Goal: Task Accomplishment & Management: Manage account settings

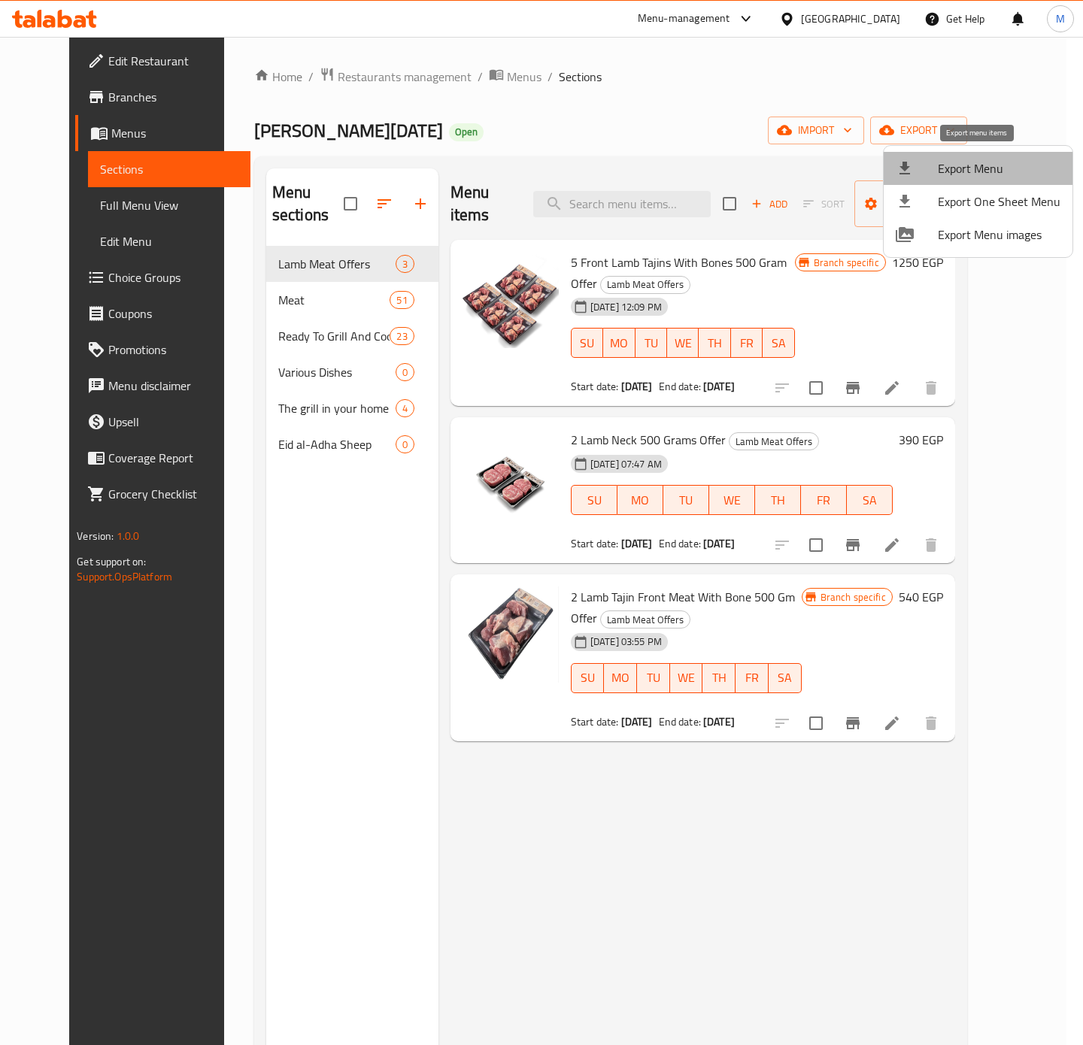
click at [991, 167] on span "Export Menu" at bounding box center [999, 168] width 123 height 18
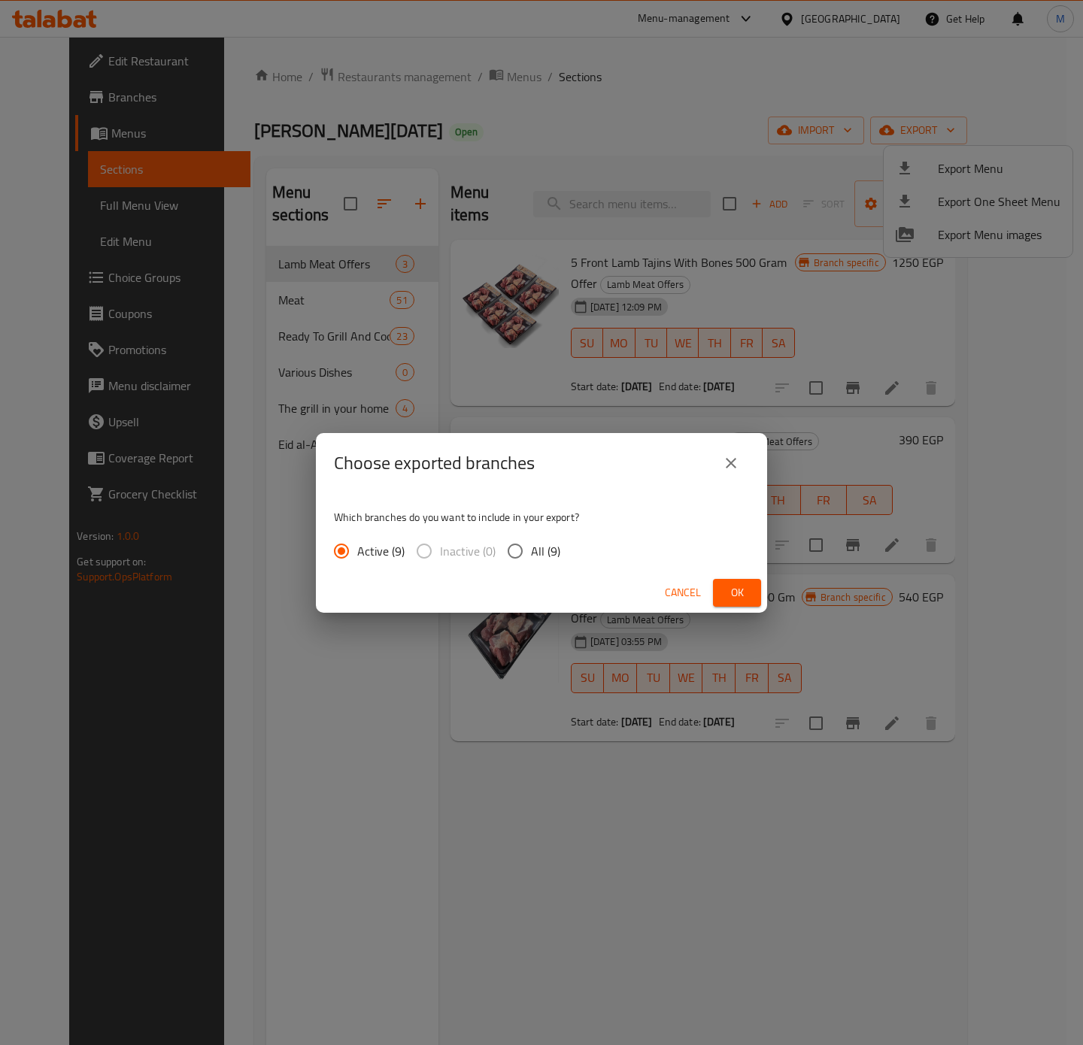
click at [729, 591] on span "Ok" at bounding box center [737, 592] width 24 height 19
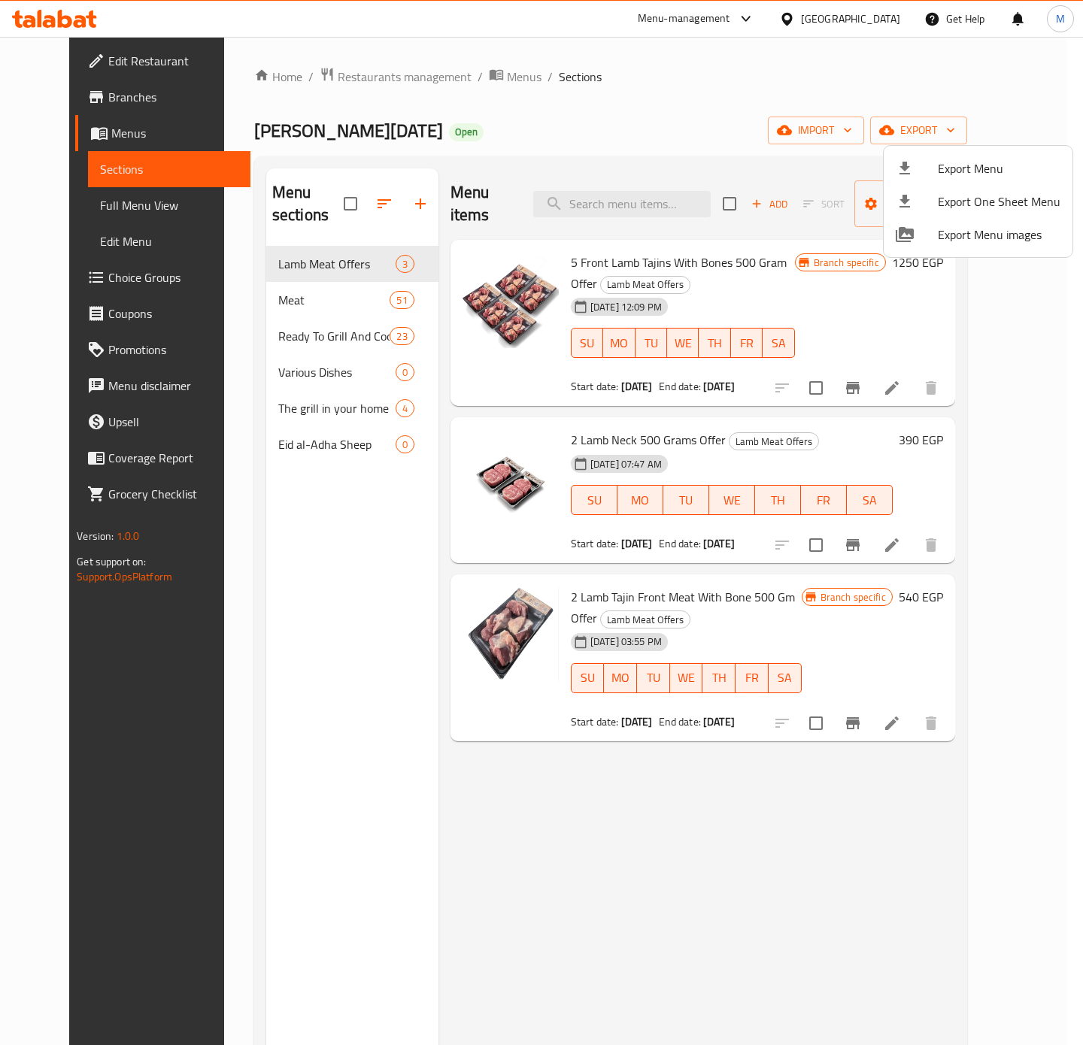
click at [768, 855] on div at bounding box center [541, 522] width 1083 height 1045
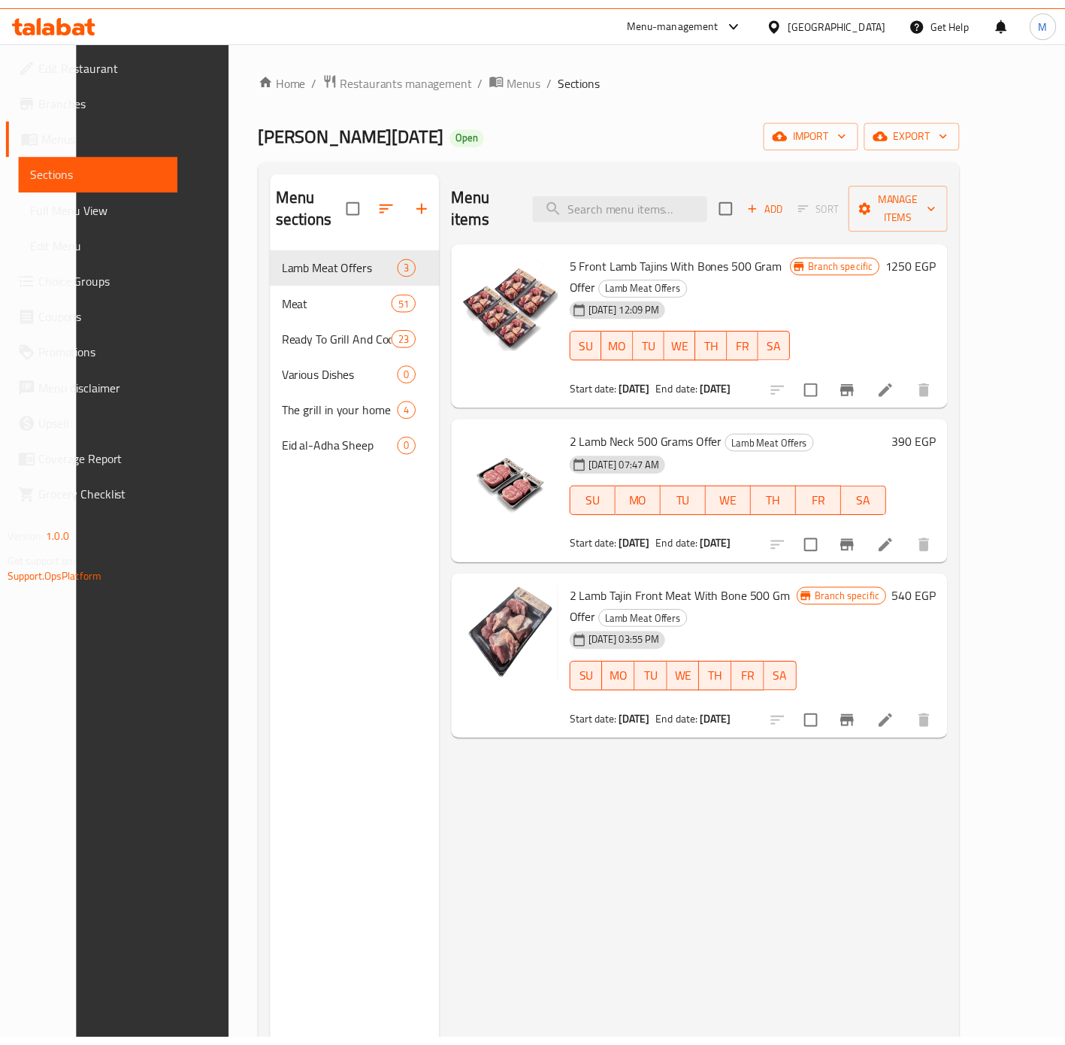
scroll to position [211, 0]
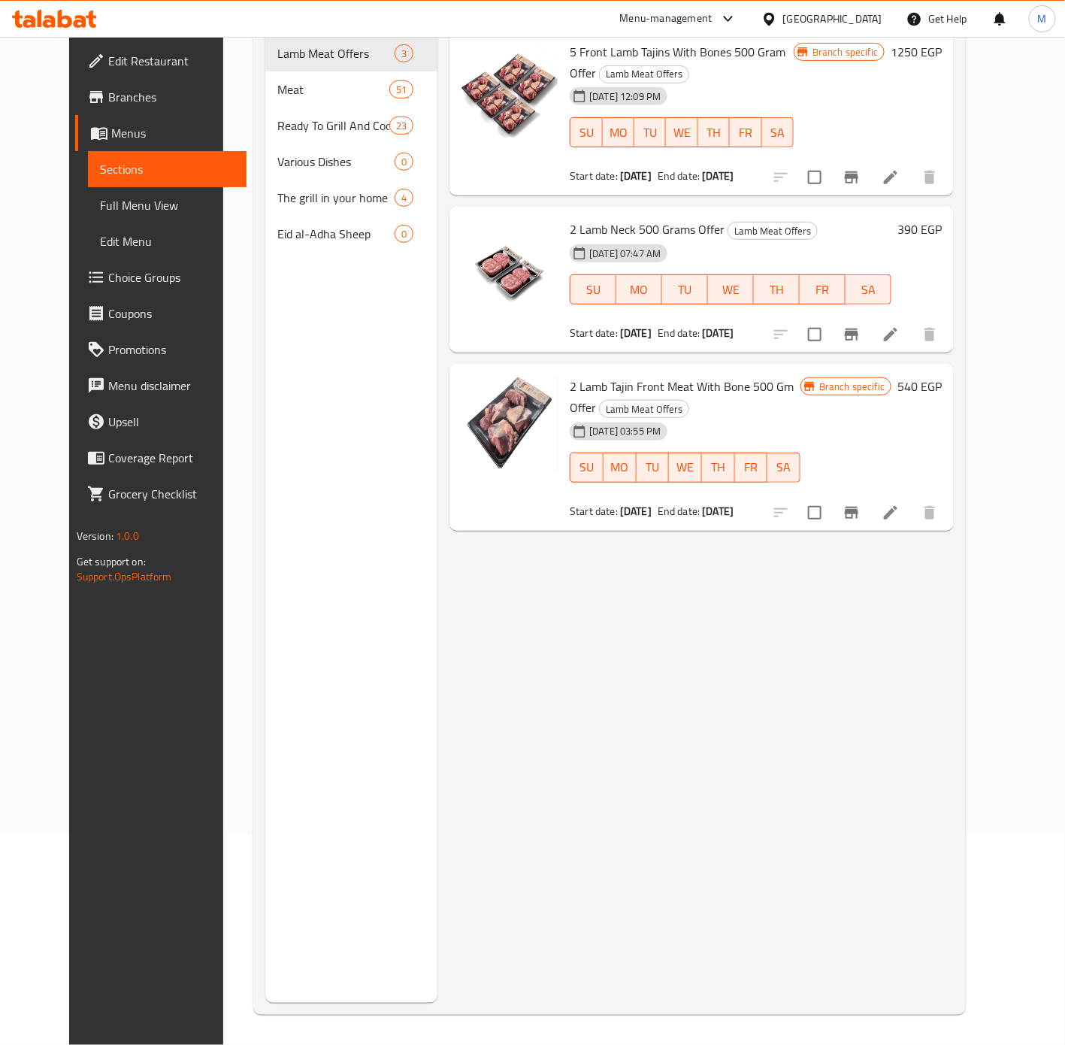
click at [874, 21] on div "[GEOGRAPHIC_DATA]" at bounding box center [832, 19] width 99 height 17
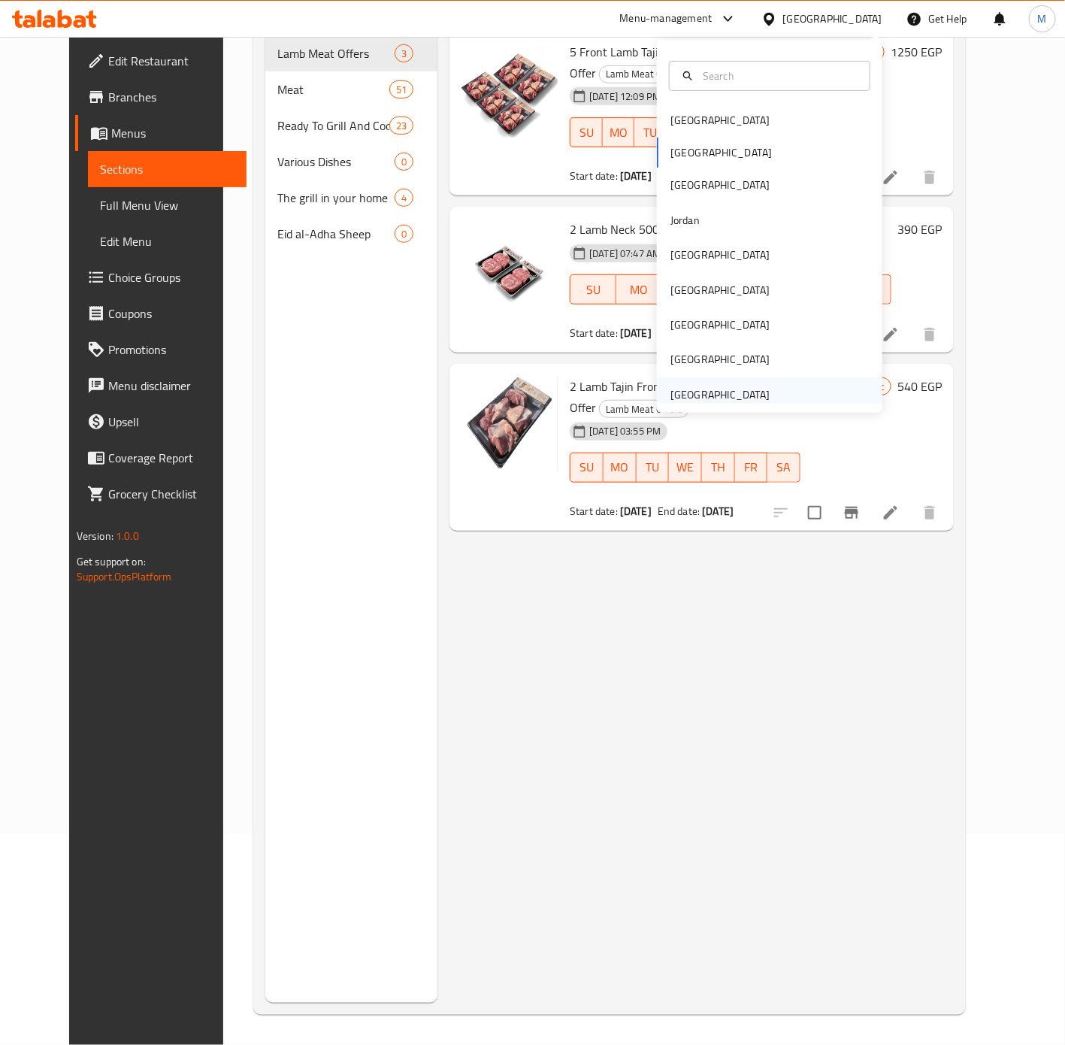
click at [753, 395] on div "United Arab Emirates" at bounding box center [720, 394] width 123 height 35
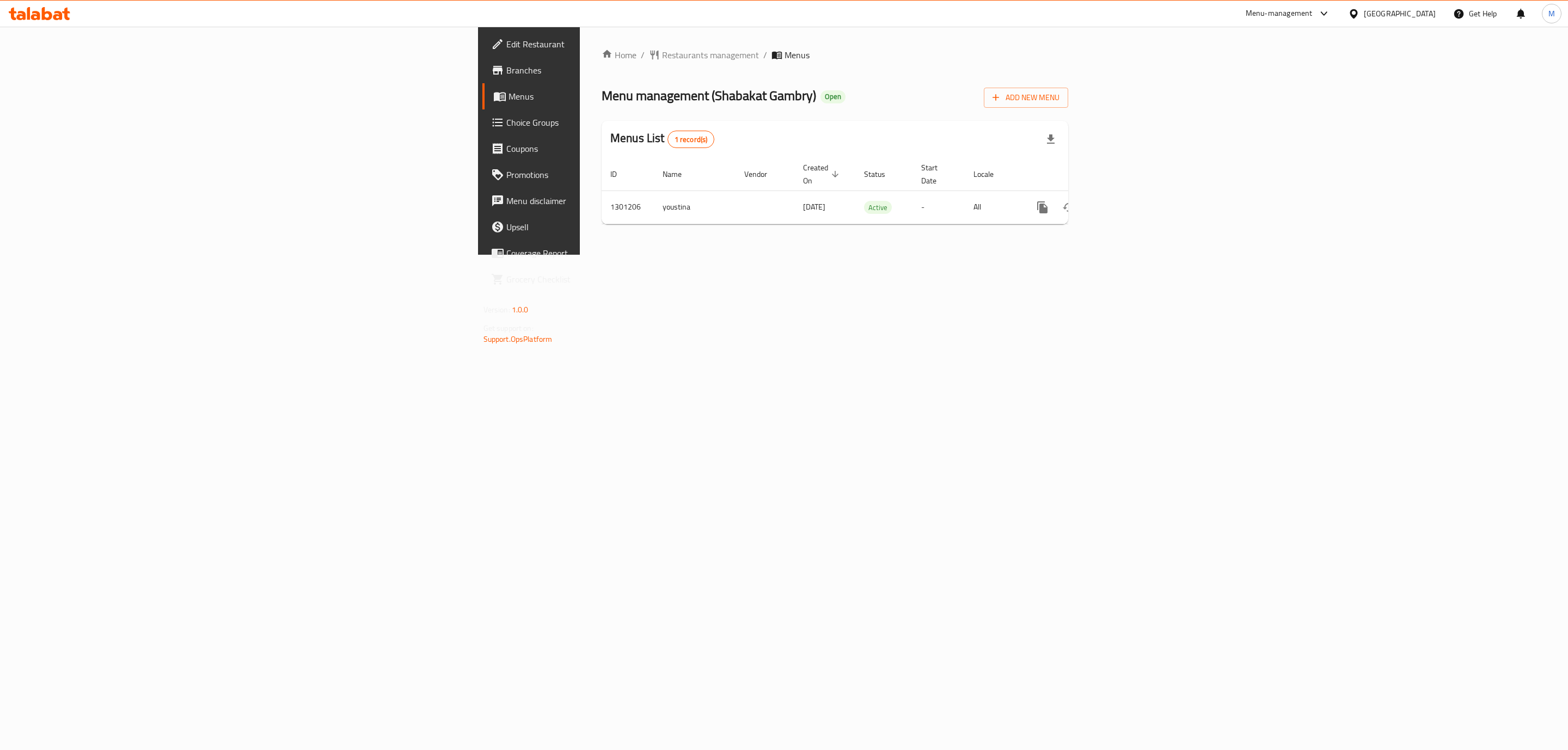
click at [690, 255] on div "Home / Restaurants management / Menus Menu management ( Shabakat Gambry ) Open …" at bounding box center [835, 140] width 511 height 228
click at [1128, 201] on icon "enhanced table" at bounding box center [1121, 207] width 13 height 13
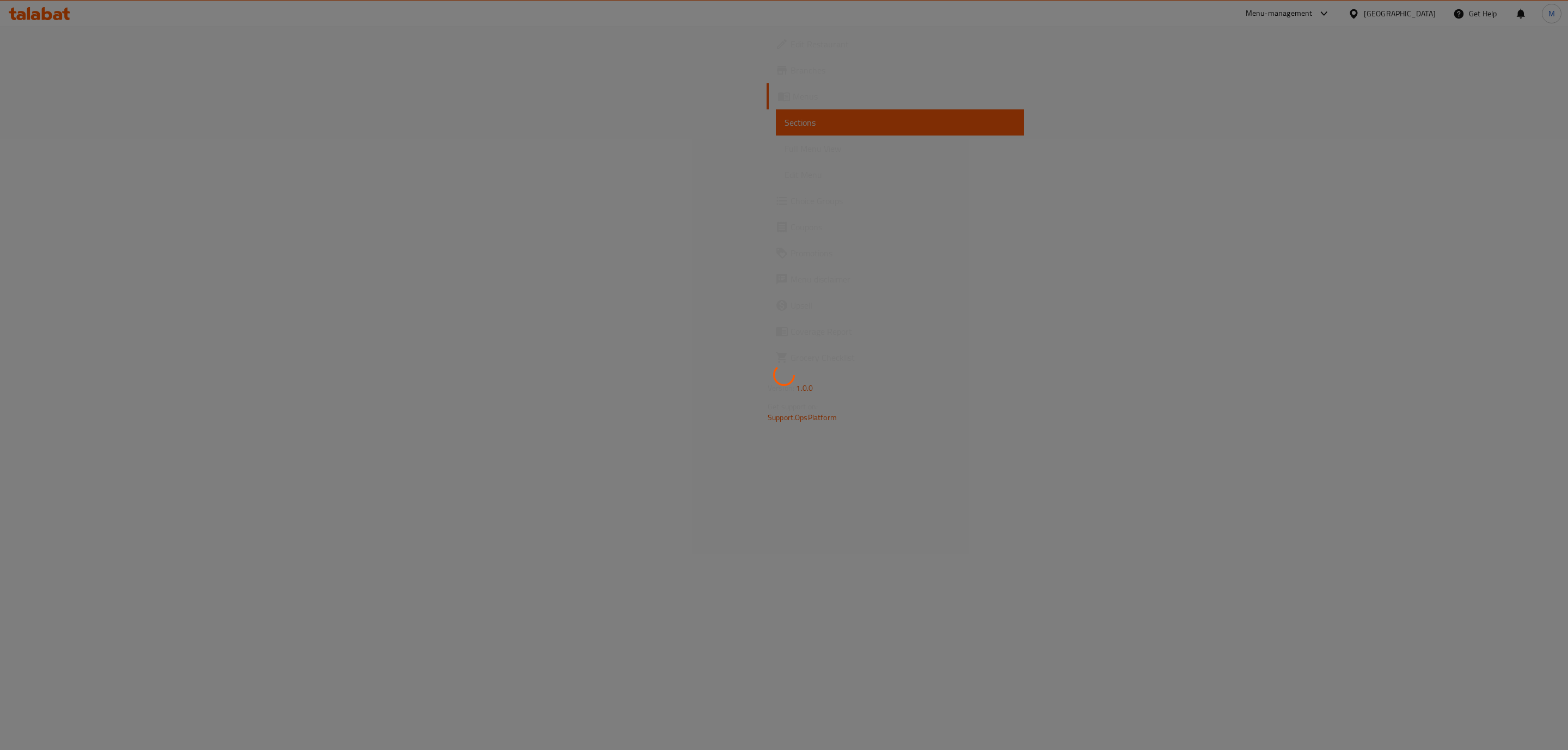
click at [1265, 366] on div at bounding box center [784, 375] width 1568 height 750
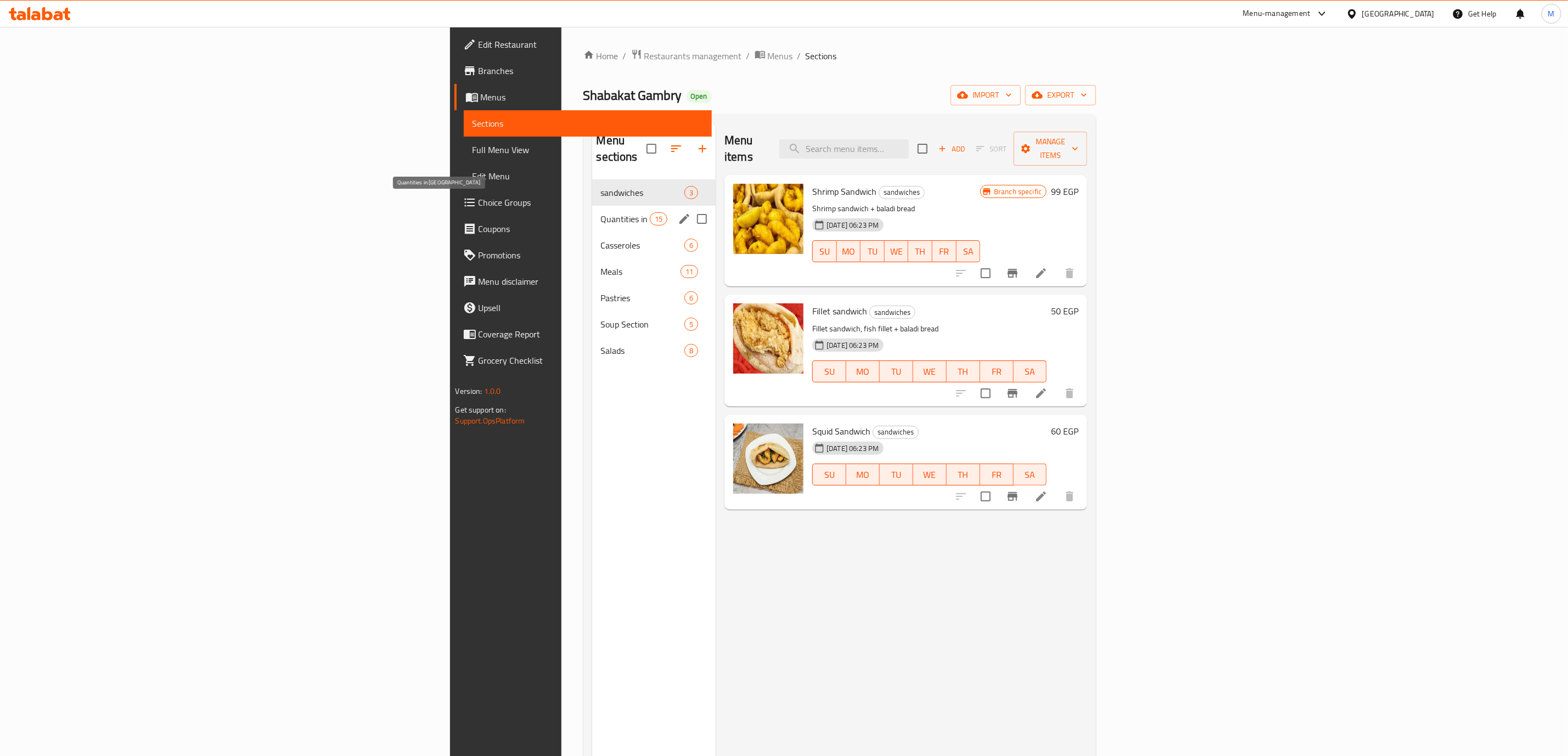
drag, startPoint x: 391, startPoint y: 200, endPoint x: 377, endPoint y: 225, distance: 28.7
click at [601, 212] on span "Quantities in [GEOGRAPHIC_DATA]" at bounding box center [625, 219] width 49 height 13
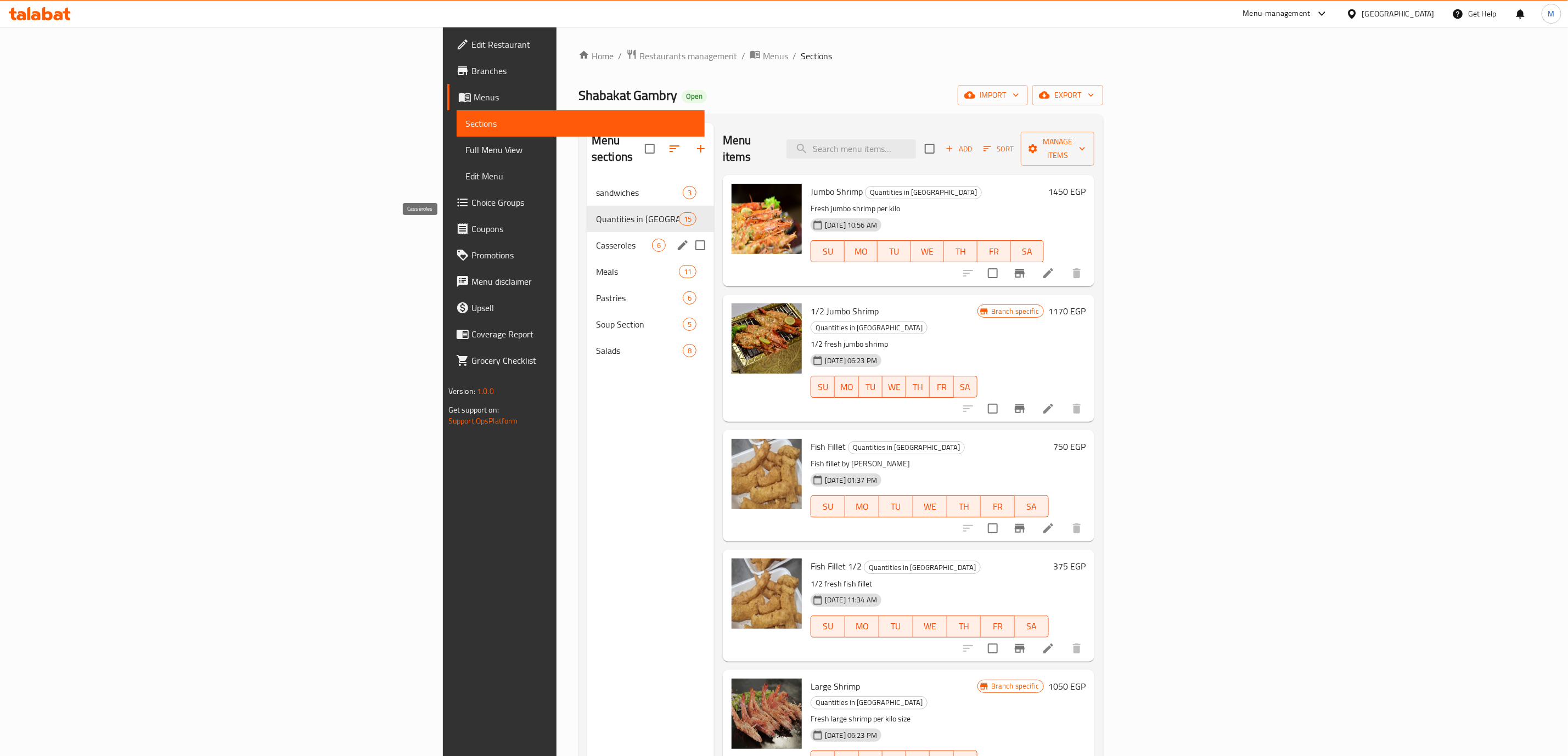
click at [596, 239] on span "Casseroles" at bounding box center [624, 245] width 56 height 13
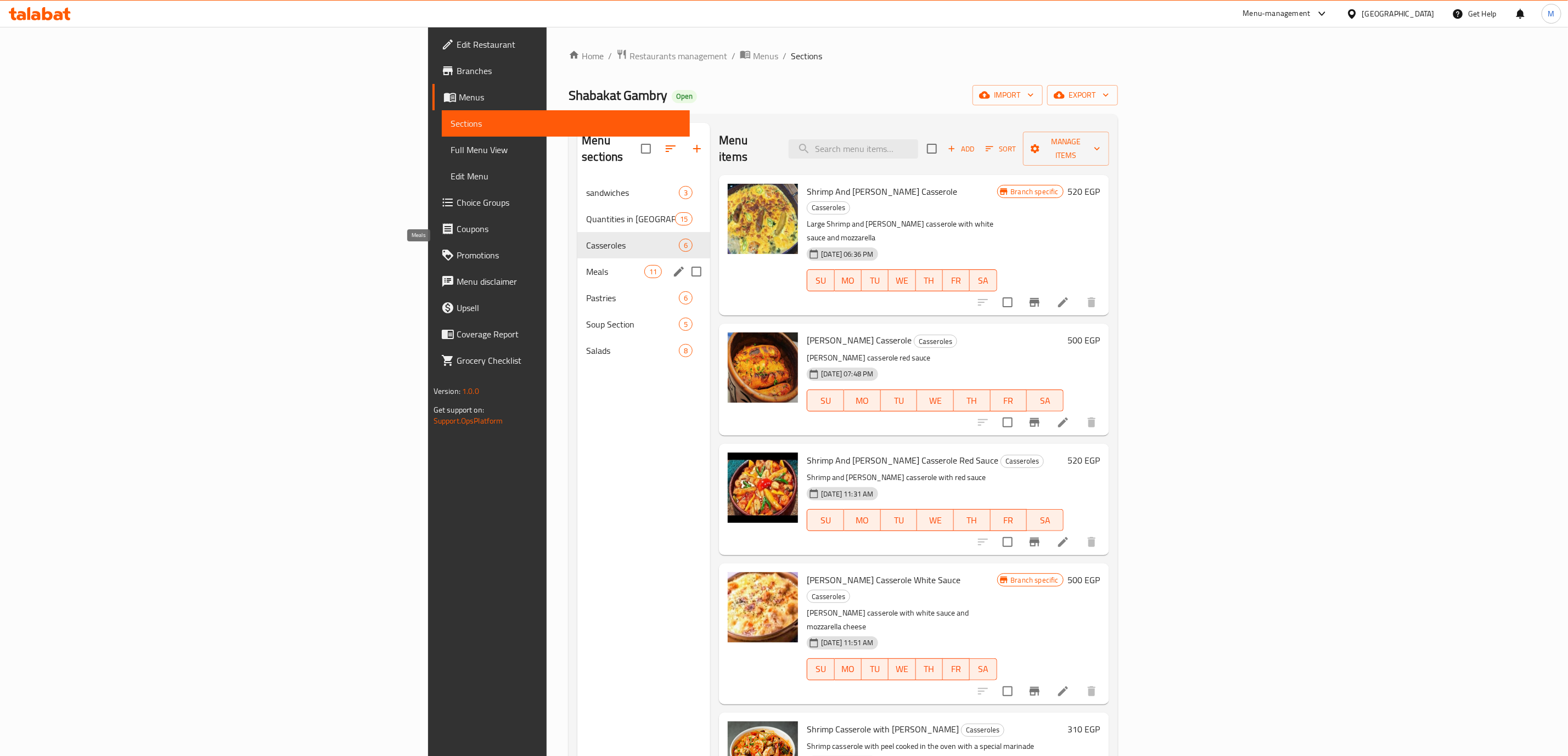
click at [586, 265] on span "Meals" at bounding box center [615, 271] width 58 height 13
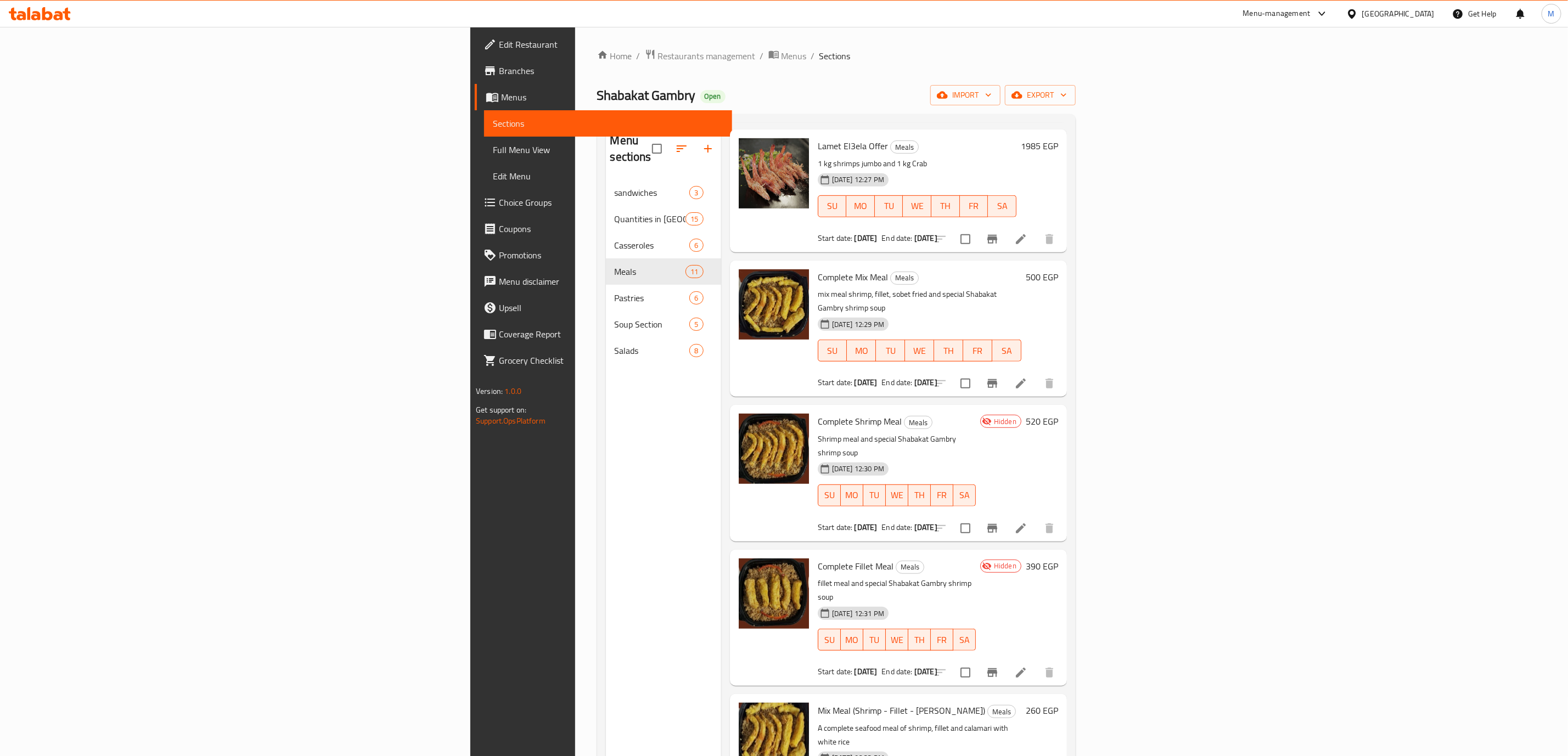
scroll to position [409, 0]
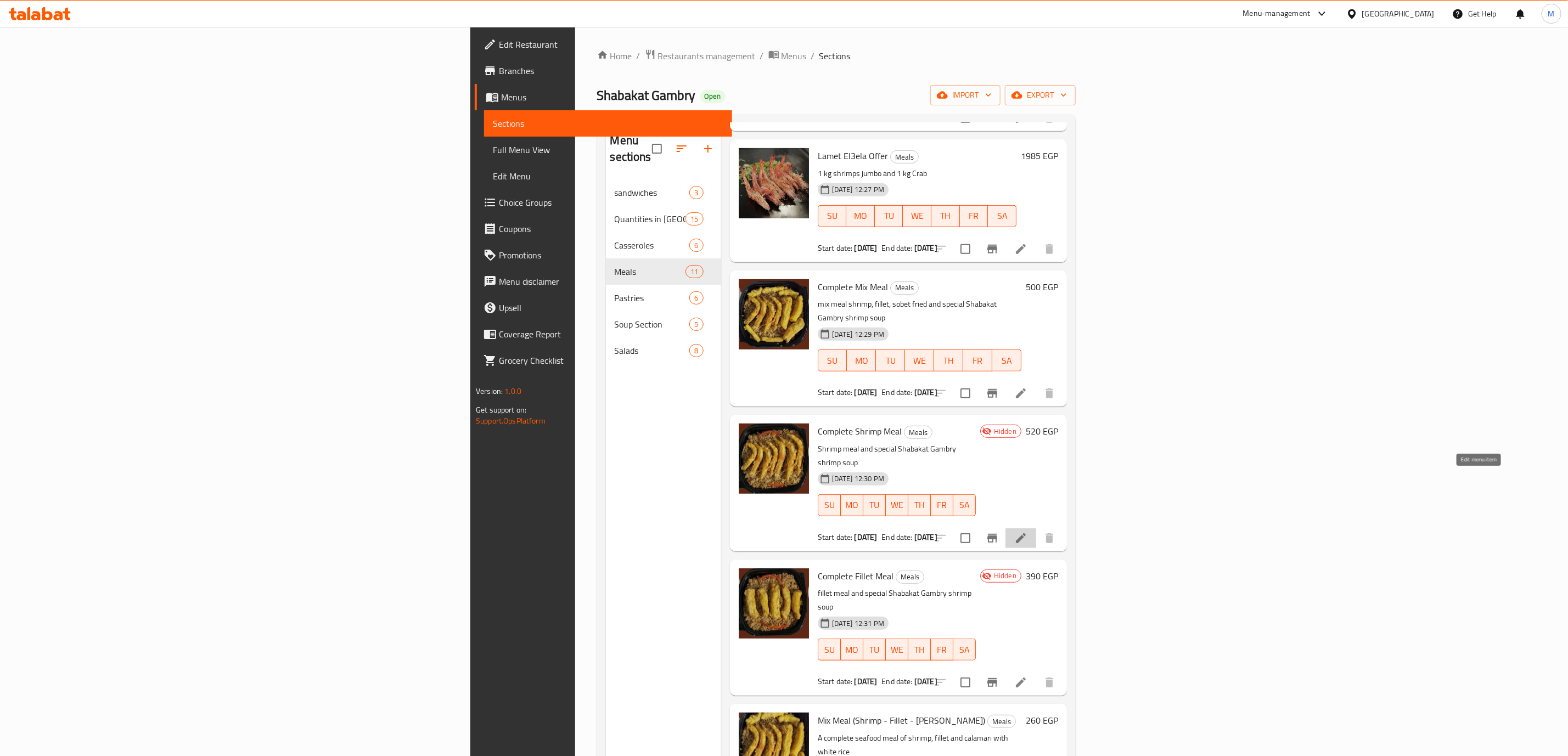
click at [1028, 532] on icon at bounding box center [1021, 539] width 13 height 13
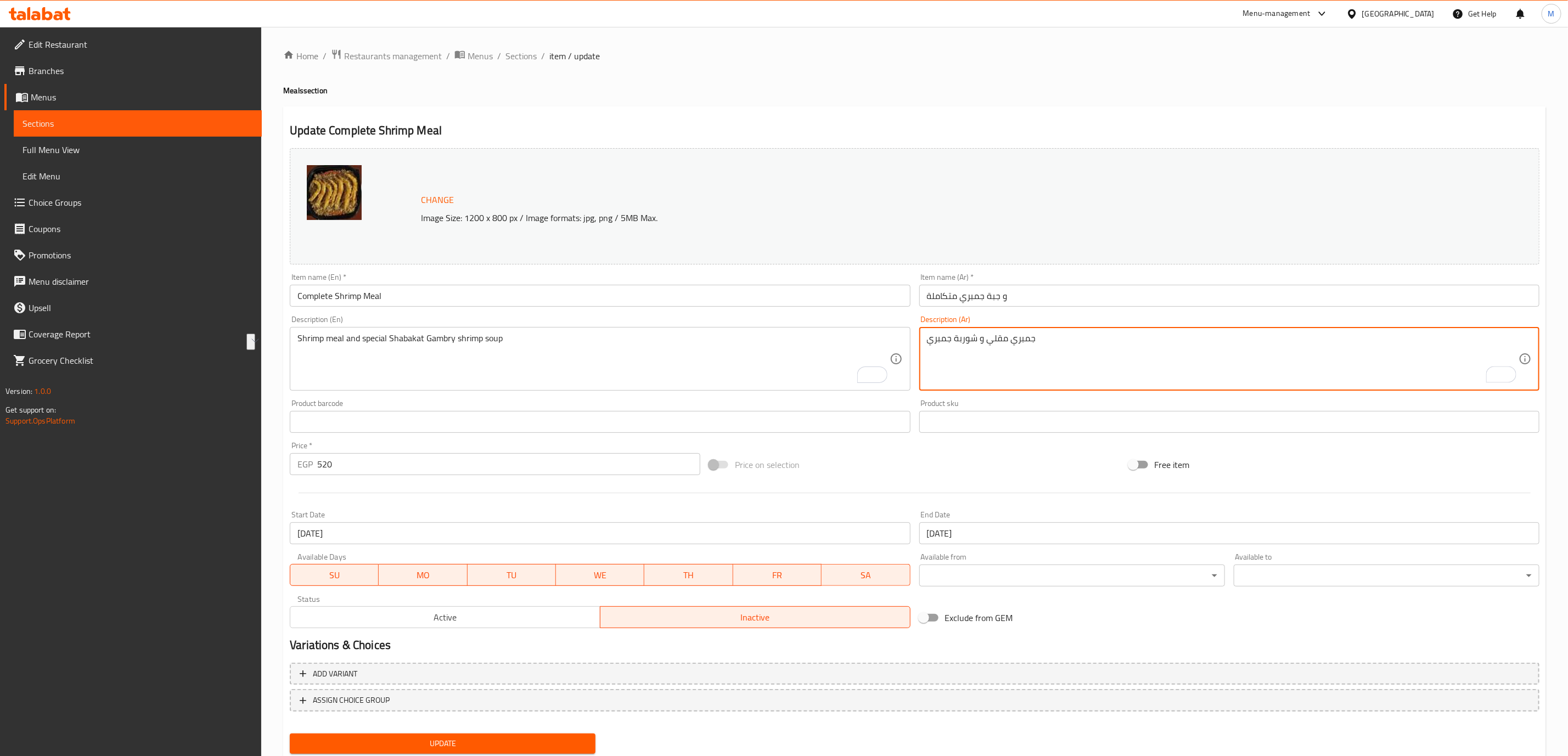
type textarea "جمبري مقلي و شوربة جمبري"
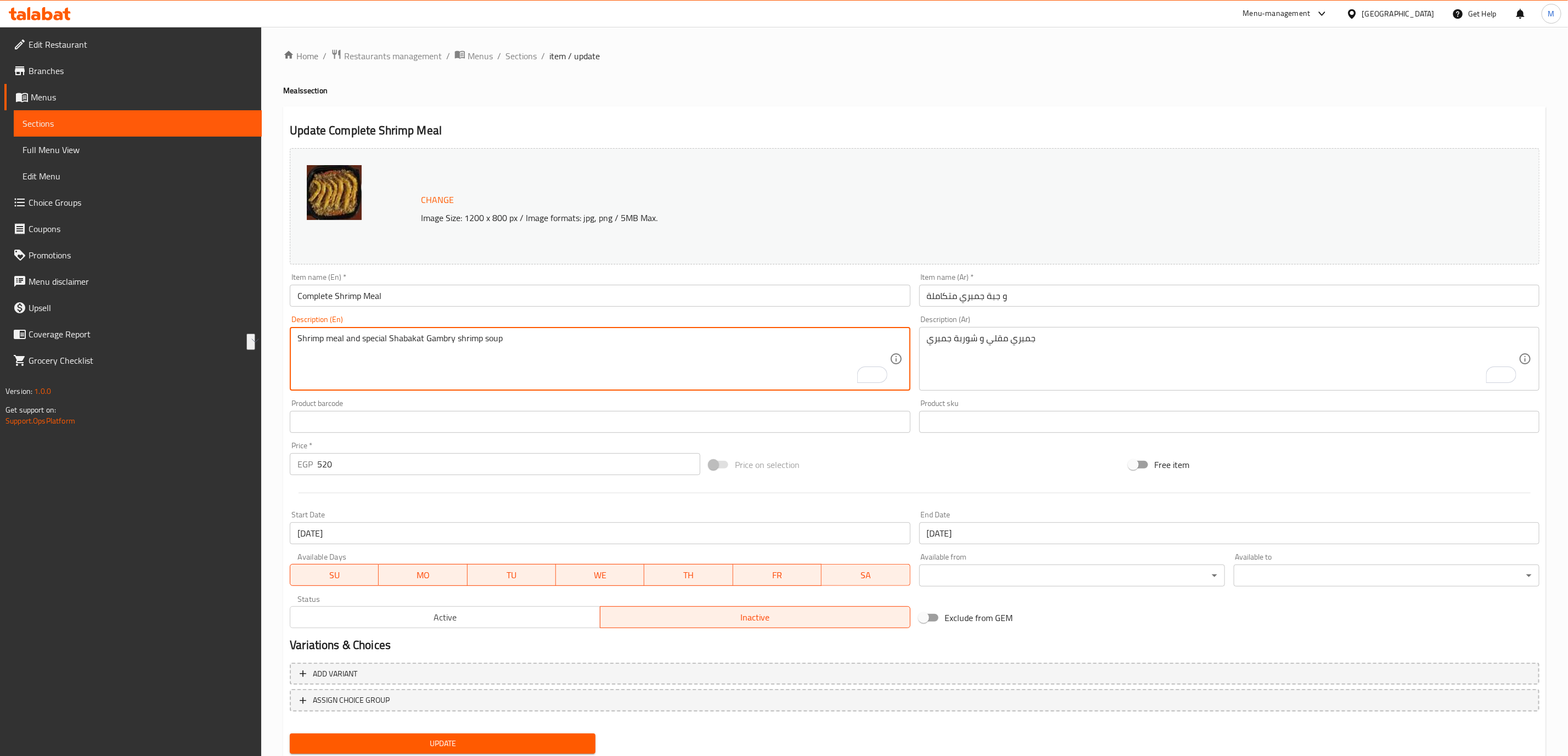
paste textarea "Fried shrimp and shrimp soup"
type textarea "Fried shrimp and shrimp soup"
click at [374, 619] on span "Active" at bounding box center [445, 617] width 301 height 16
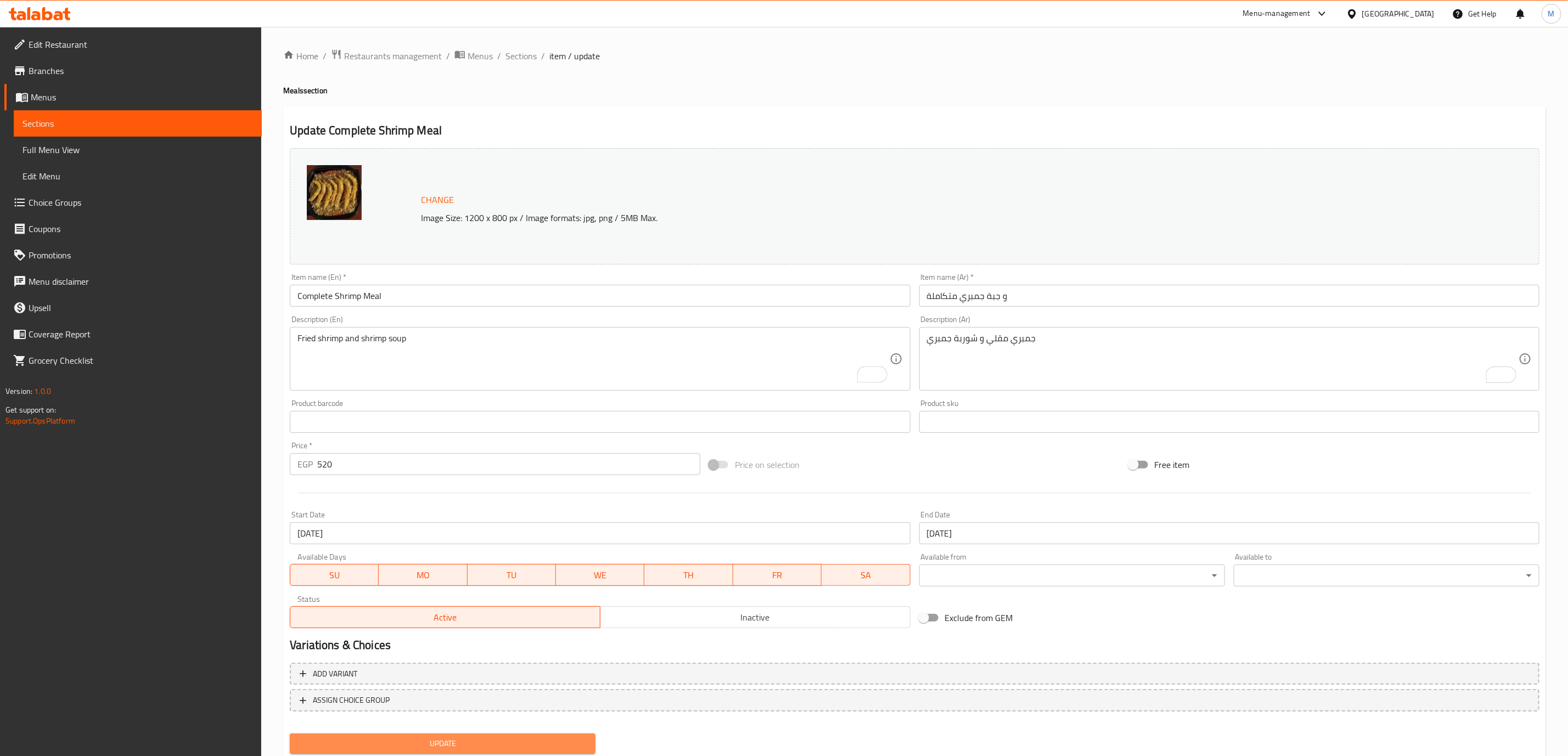
click at [522, 741] on span "Update" at bounding box center [442, 744] width 288 height 14
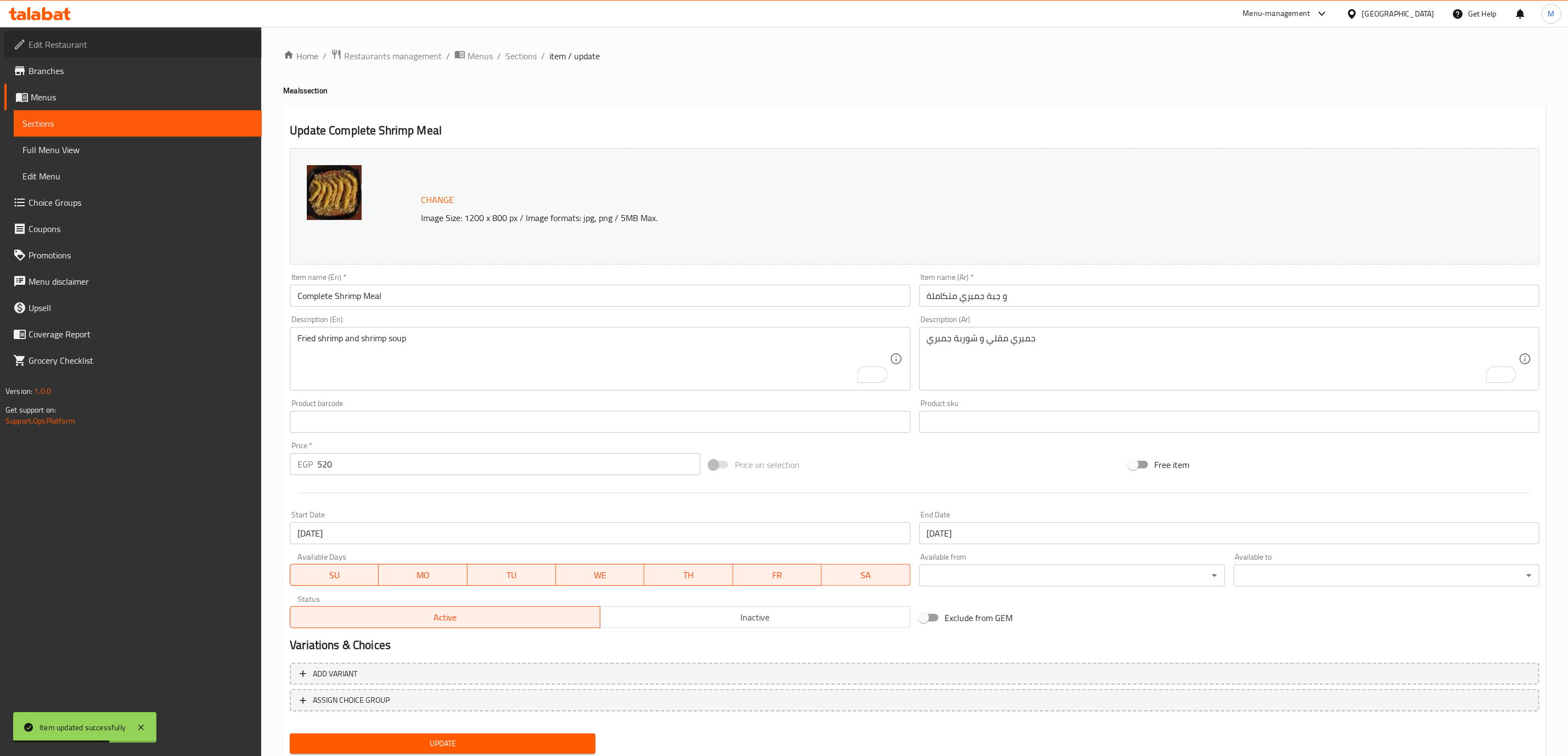
click at [73, 43] on span "Edit Restaurant" at bounding box center [141, 45] width 225 height 13
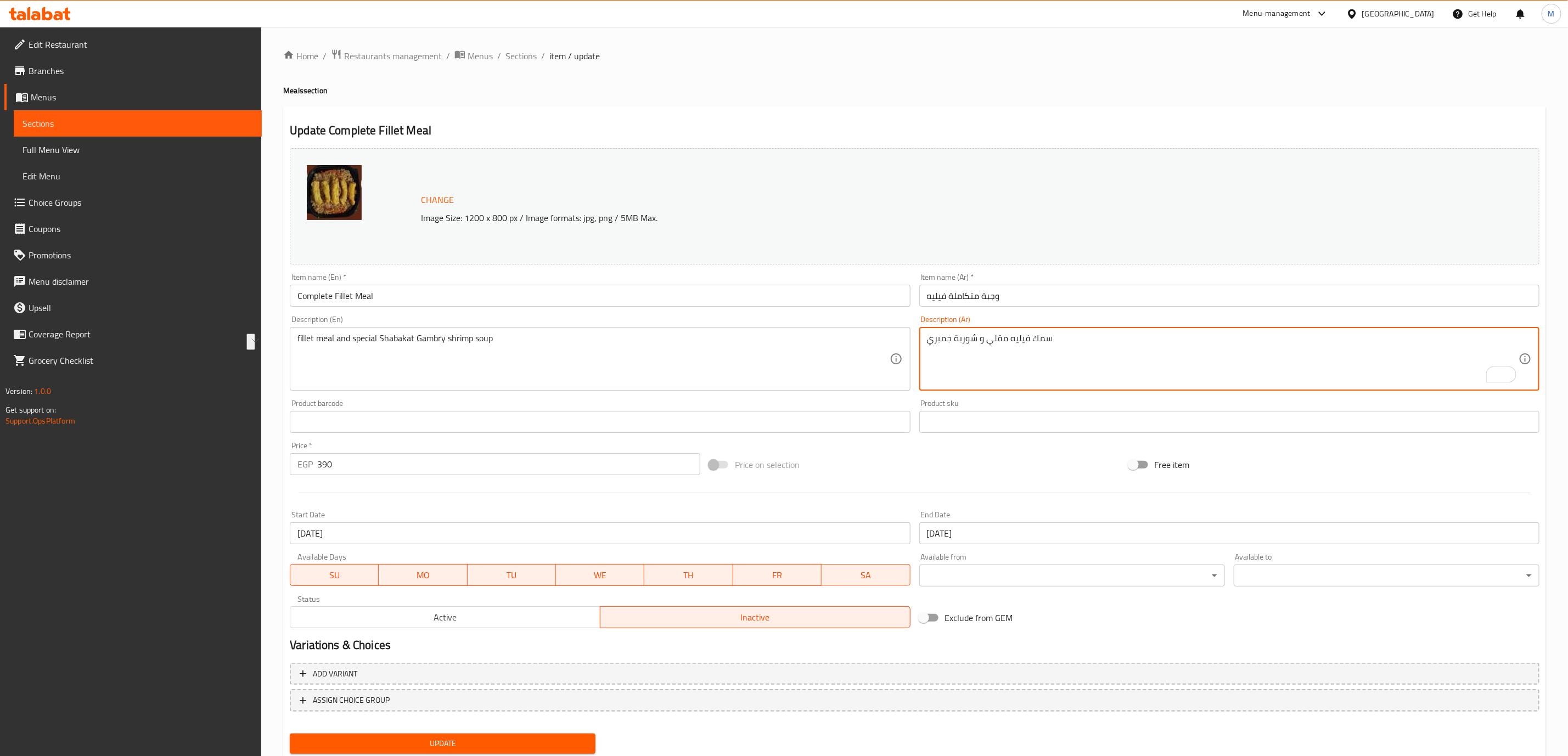
type textarea "سمك فيليه مقلي و شوربة جمبري"
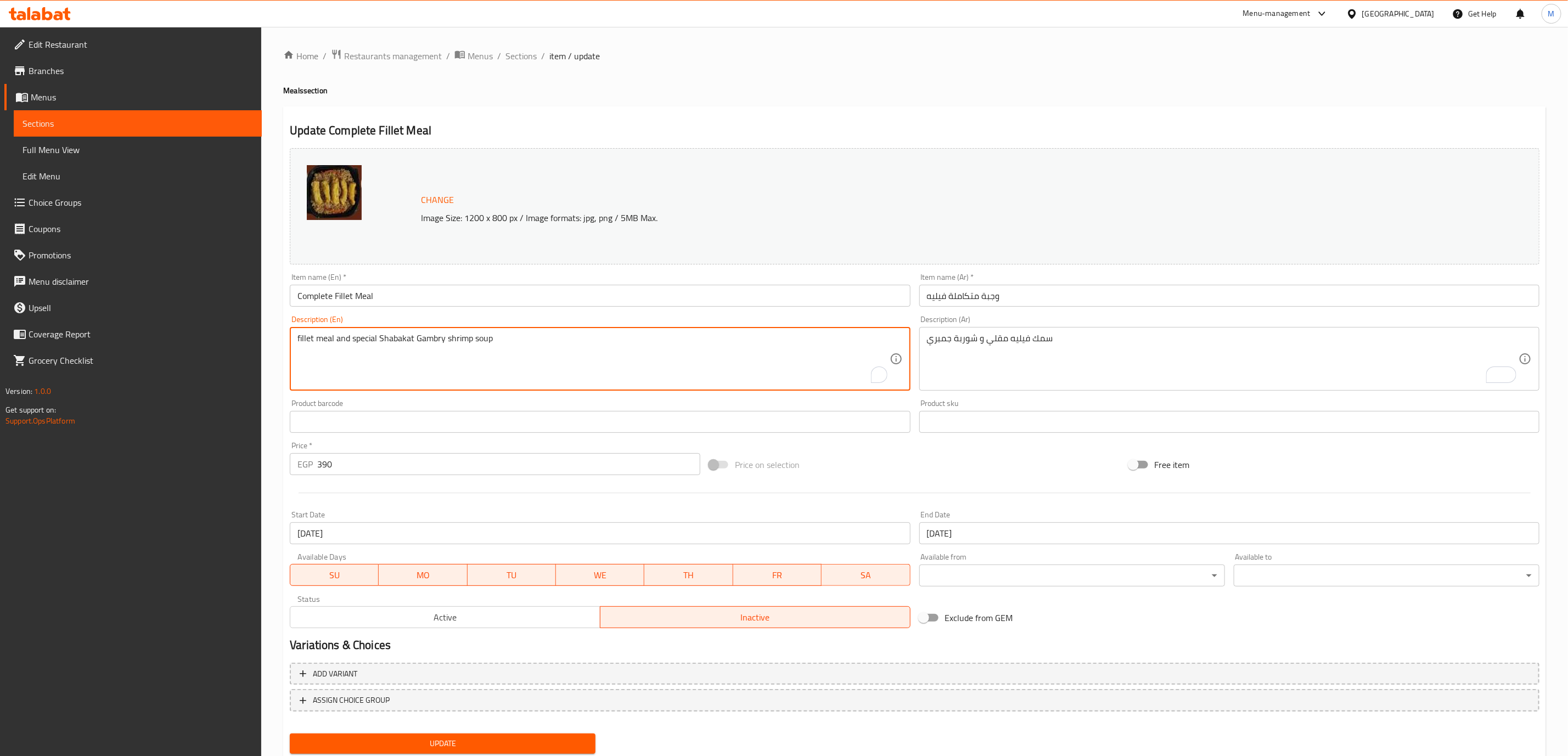
paste textarea "Fried fish fillet and"
type textarea "Fried fish fillet and shrimp soup"
click at [488, 621] on span "Active" at bounding box center [445, 617] width 301 height 16
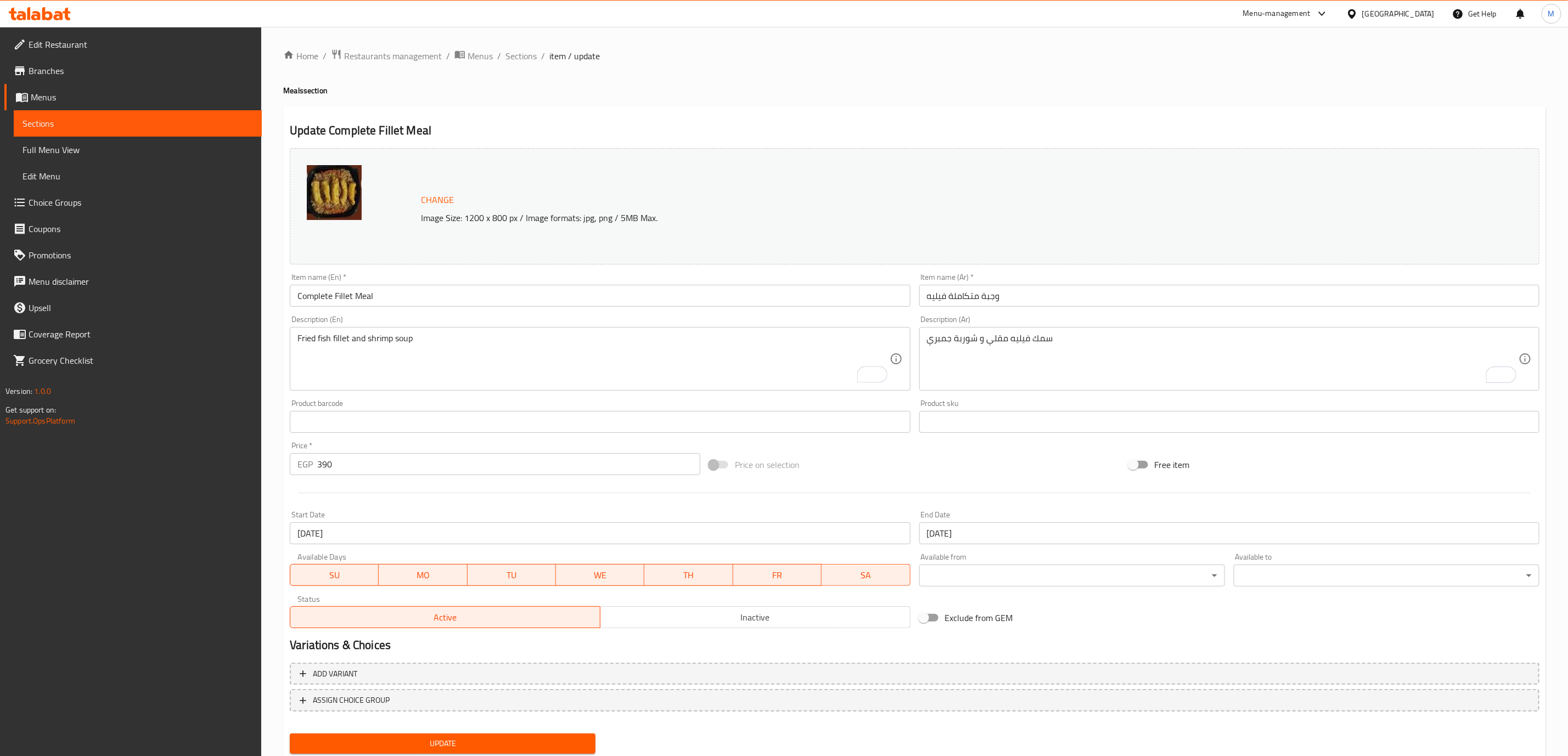
click at [503, 733] on button "Update" at bounding box center [442, 744] width 306 height 20
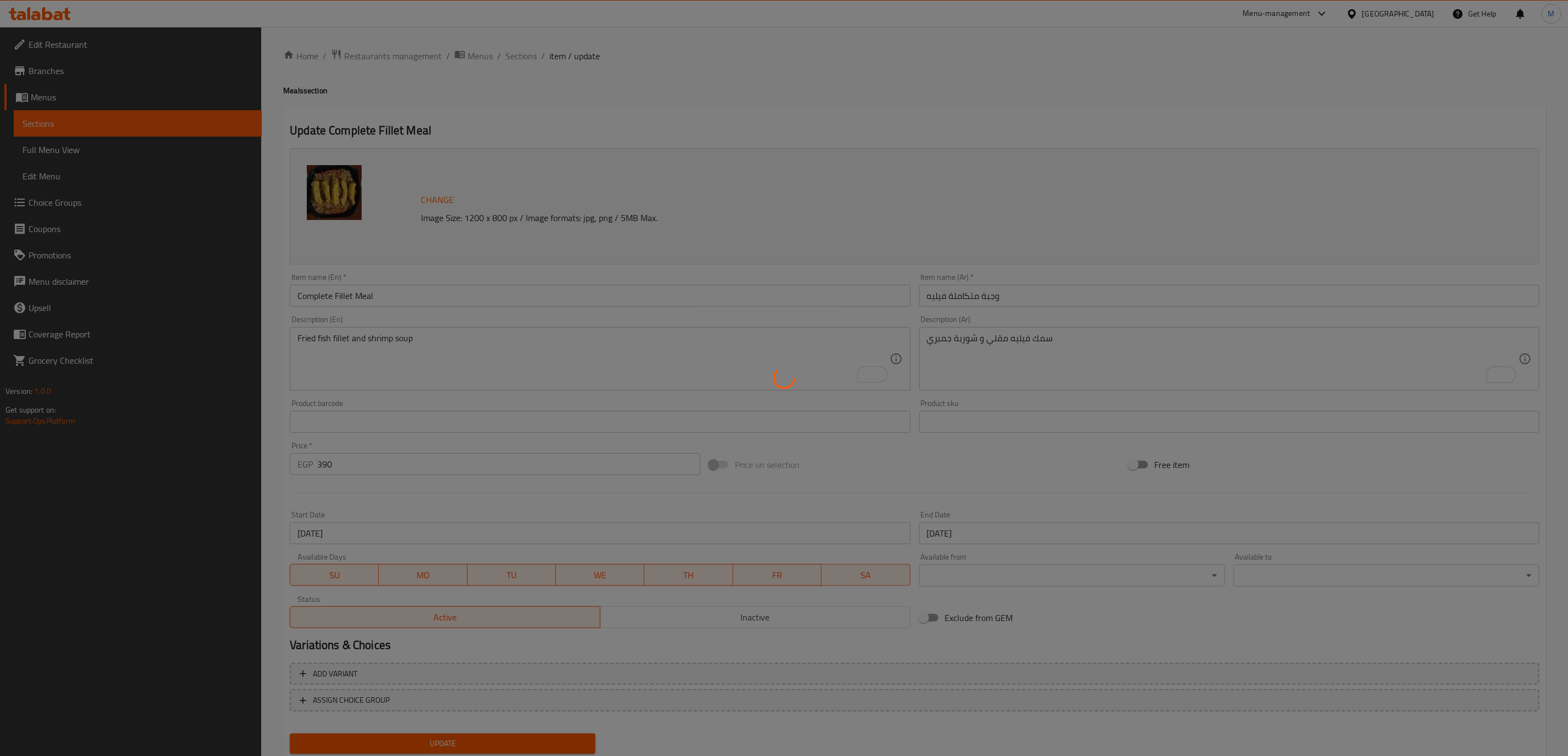
click at [504, 736] on div at bounding box center [784, 378] width 1568 height 756
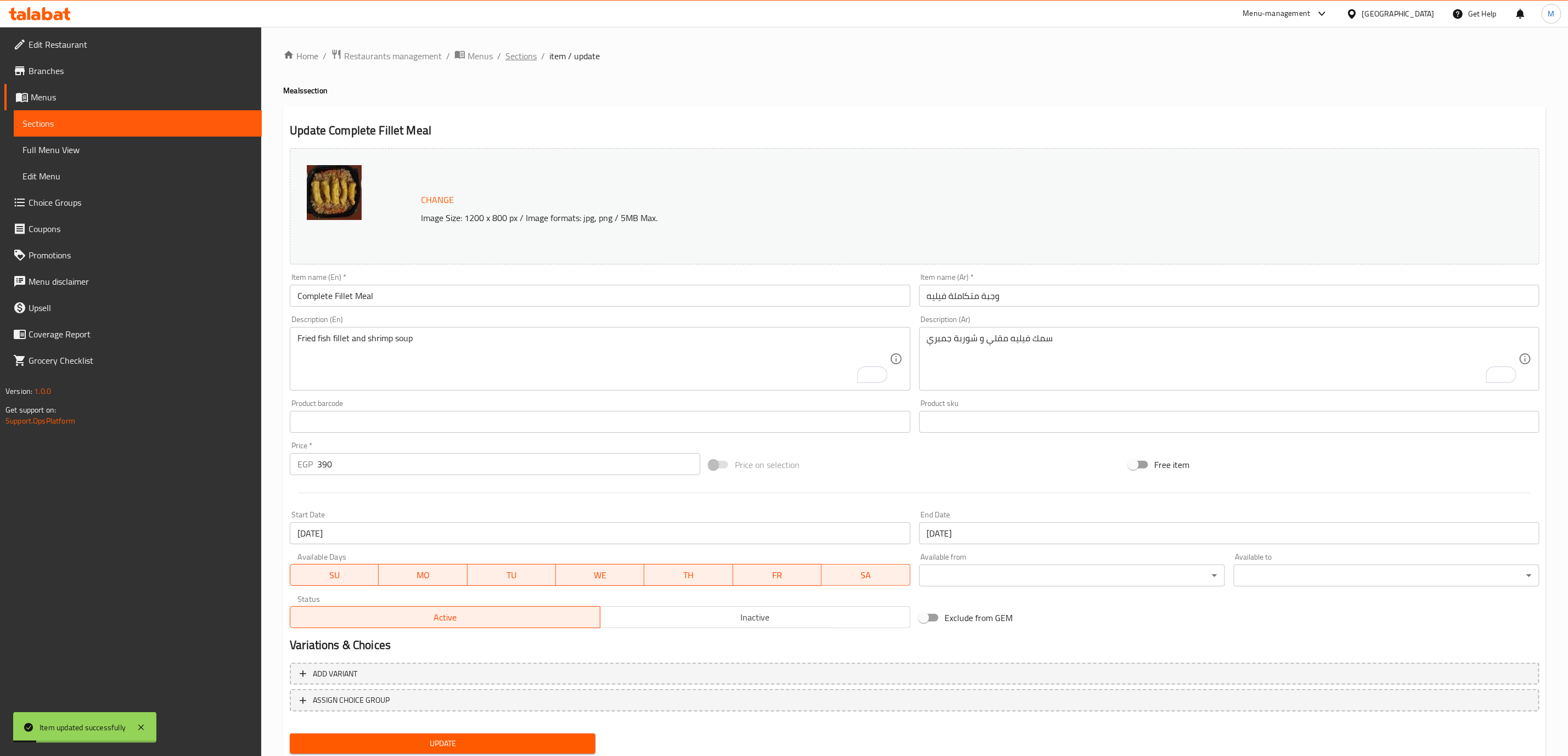
click at [519, 63] on span "Sections" at bounding box center [520, 56] width 31 height 13
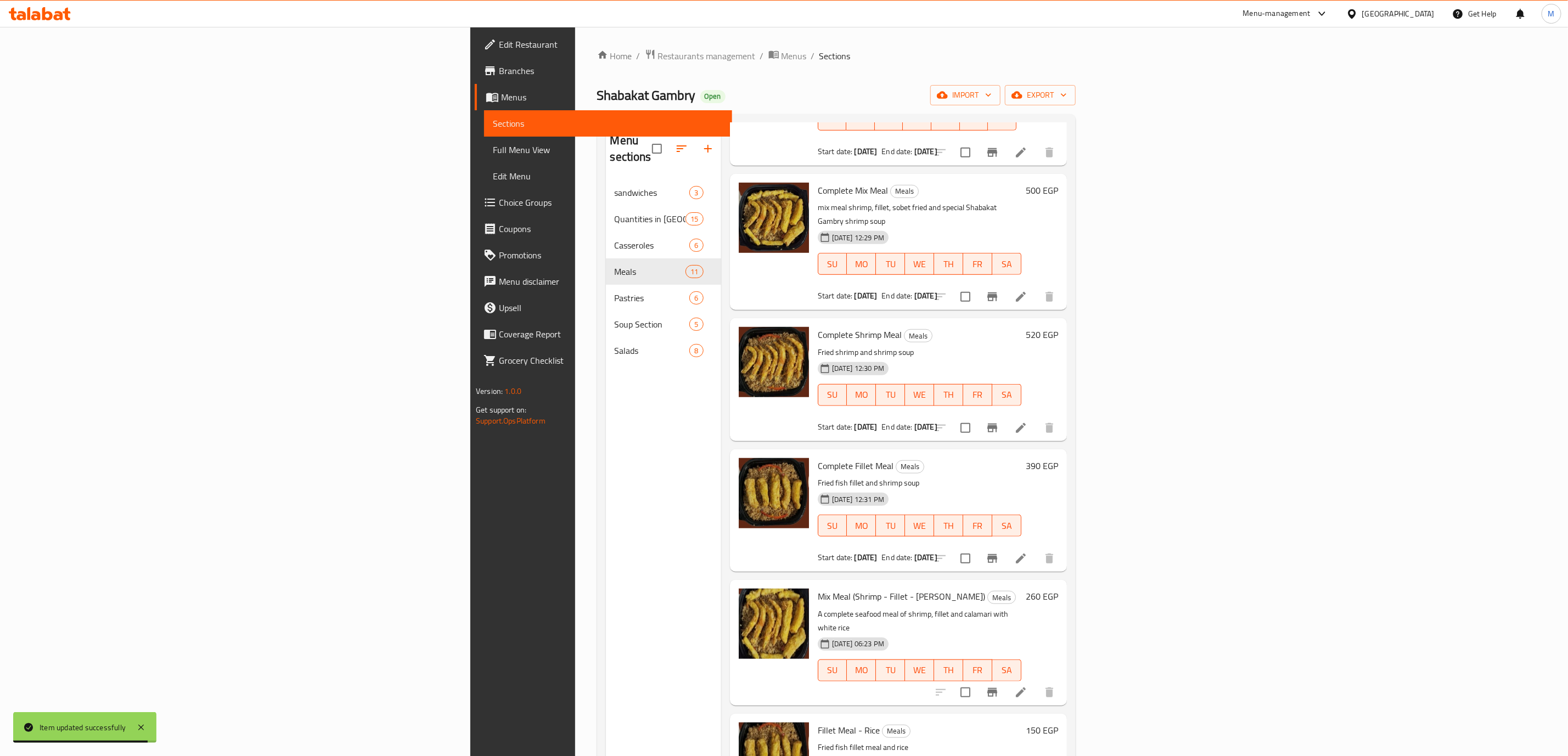
scroll to position [509, 0]
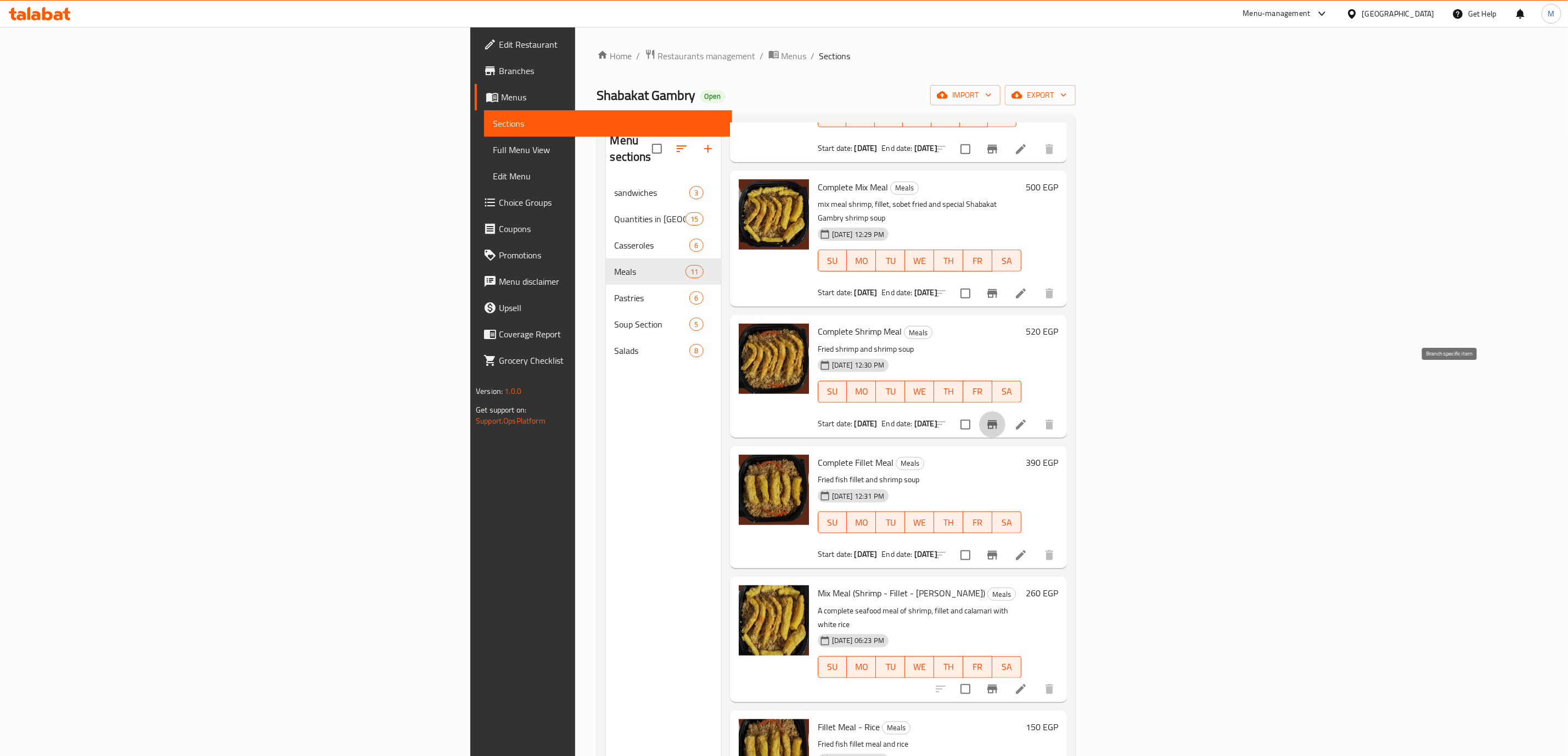
click at [999, 418] on icon "Branch-specific-item" at bounding box center [992, 425] width 13 height 13
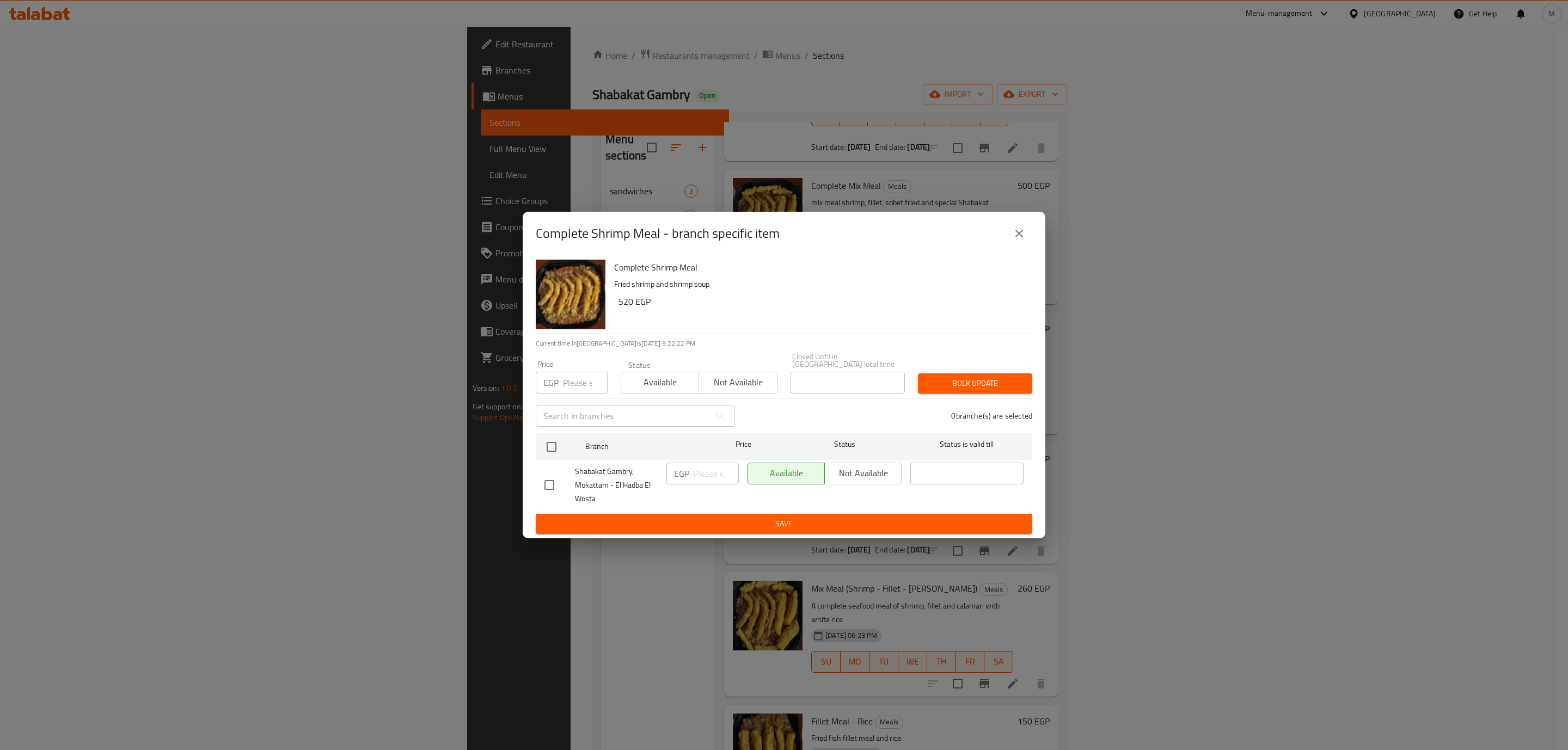
click at [1020, 237] on icon "close" at bounding box center [1019, 233] width 8 height 8
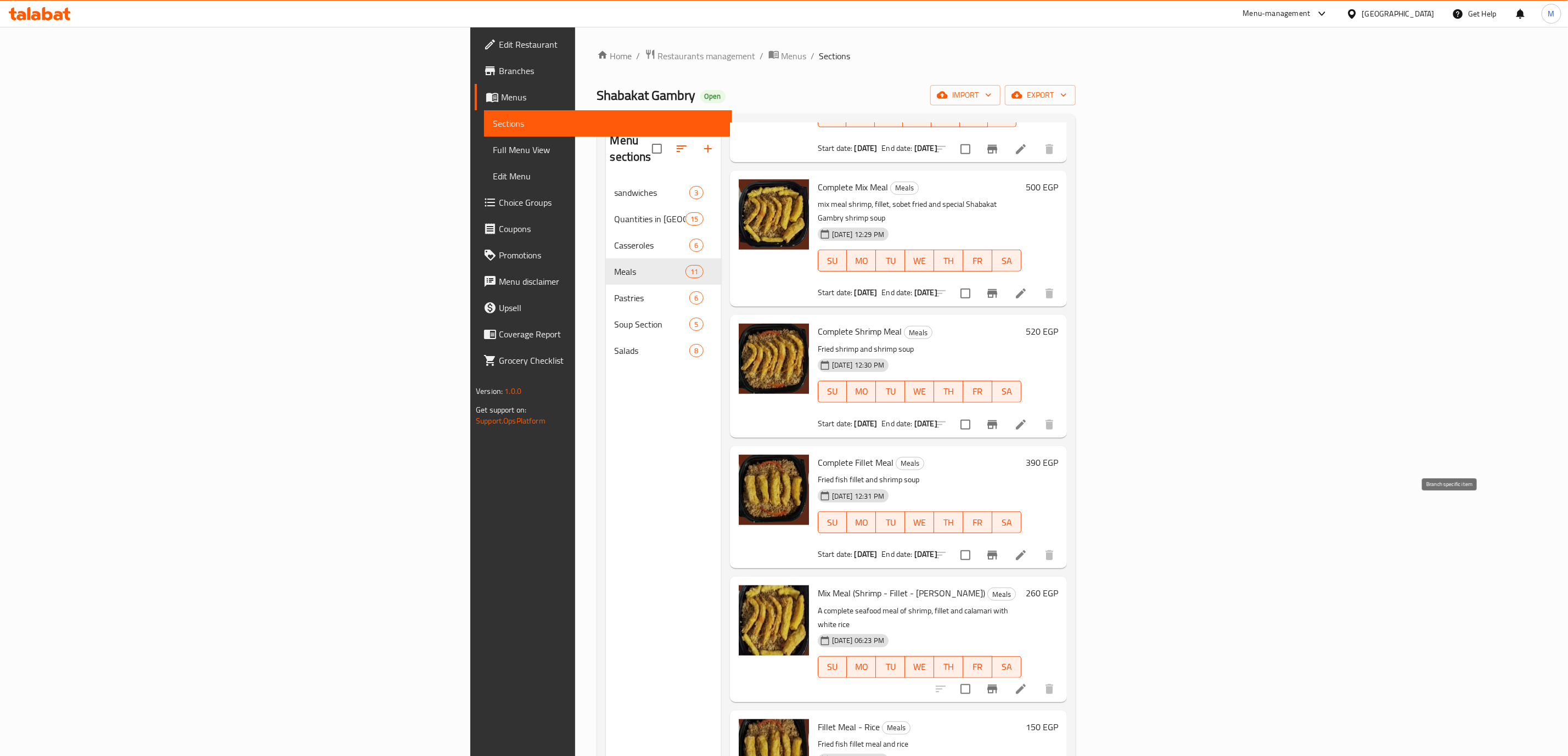
click at [999, 549] on icon "Branch-specific-item" at bounding box center [992, 555] width 13 height 13
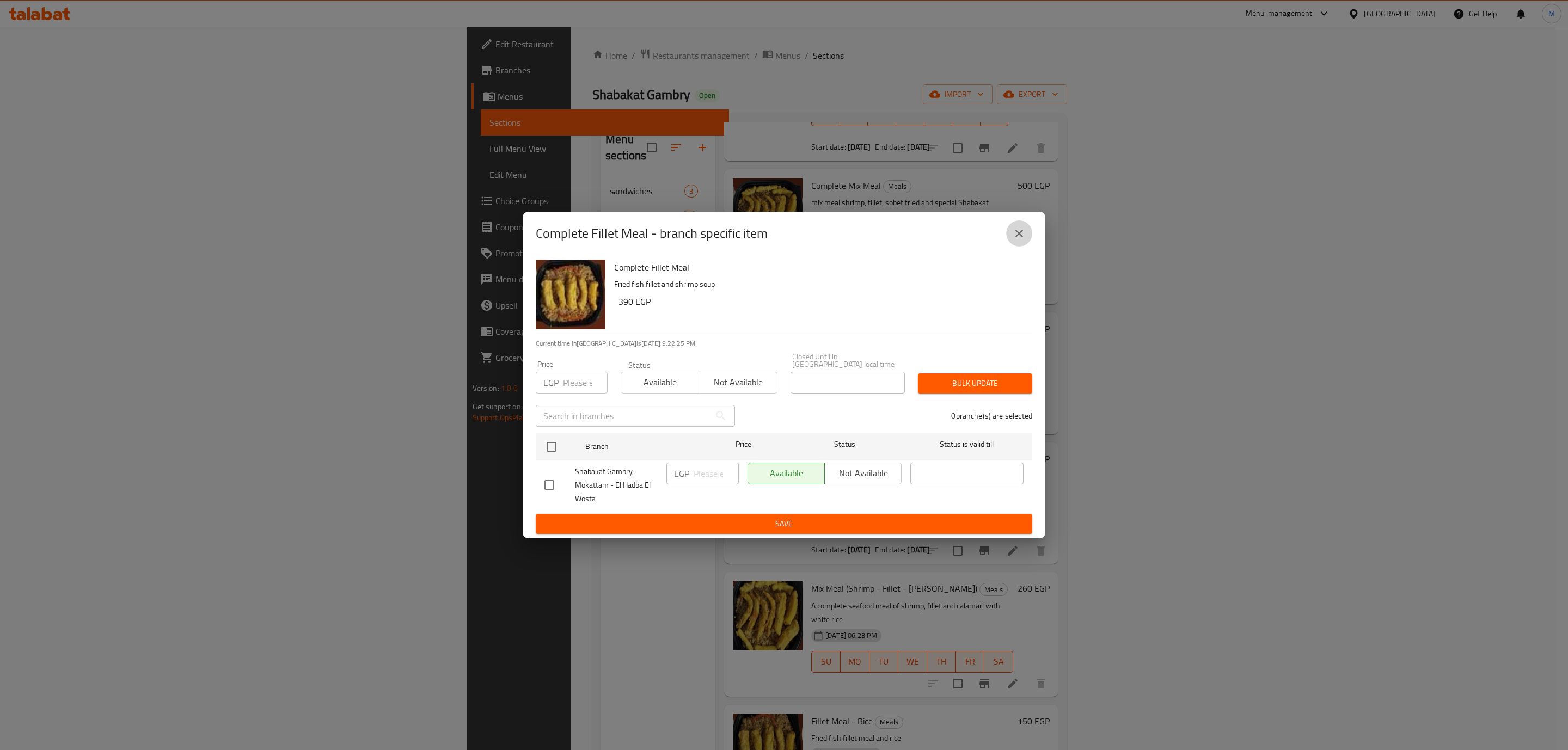
click at [1023, 238] on icon "close" at bounding box center [1020, 234] width 13 height 13
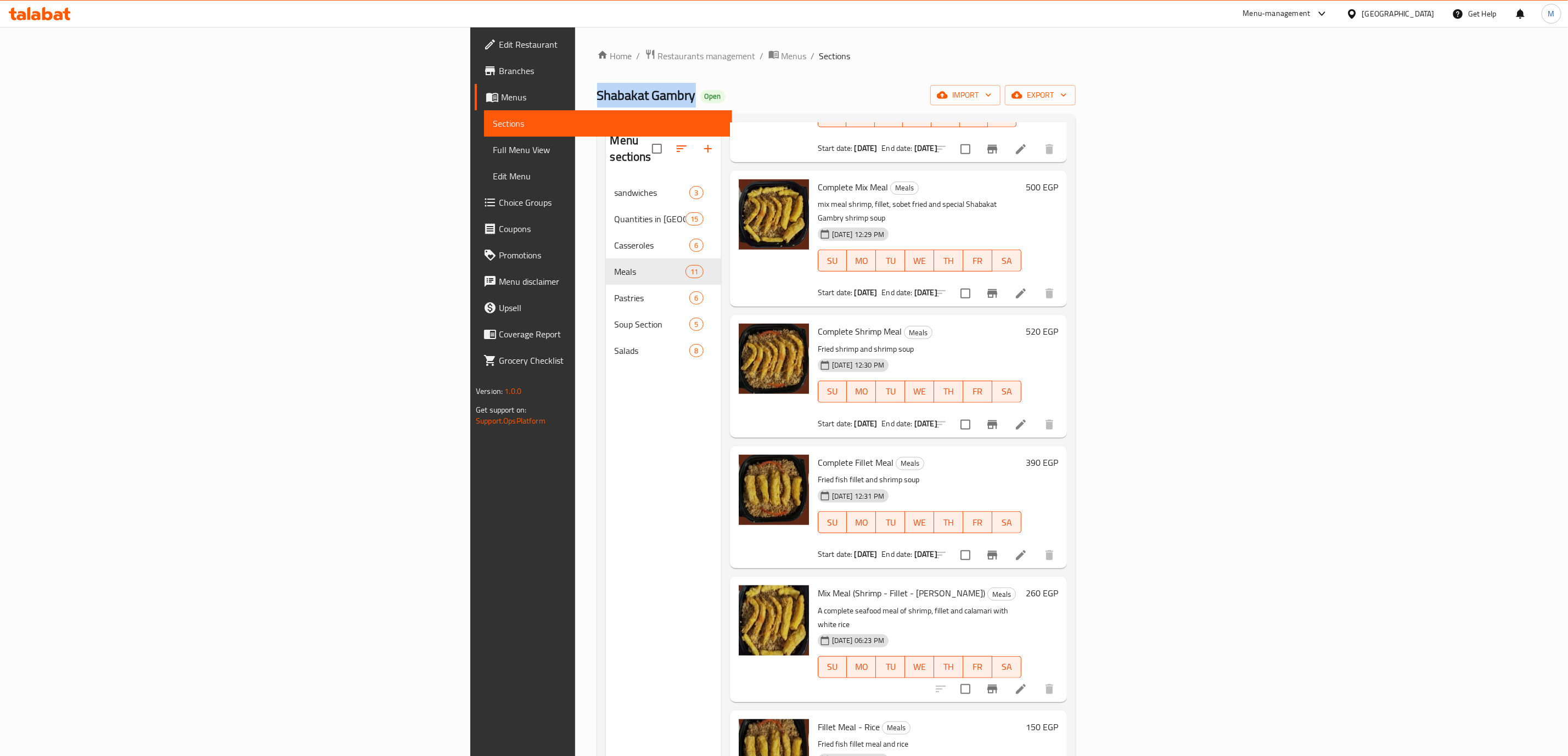
drag, startPoint x: 380, startPoint y: 96, endPoint x: 282, endPoint y: 93, distance: 98.0
click at [575, 93] on div "Home / Restaurants management / Menus / Sections Shabakat Gambry Open import ex…" at bounding box center [837, 468] width 523 height 883
copy span "Shabakat Gambry"
click at [1067, 97] on span "export" at bounding box center [1040, 95] width 53 height 14
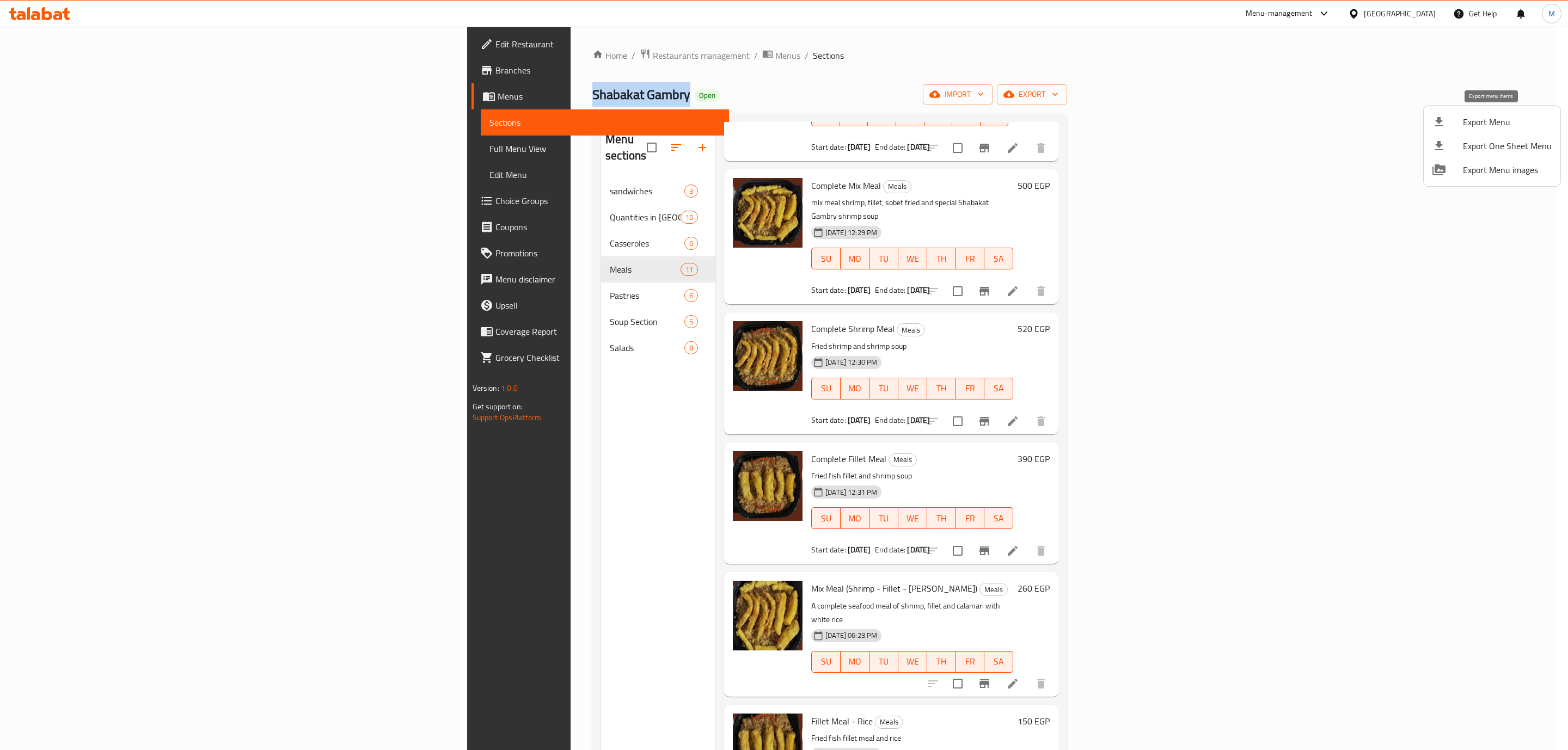
click at [1498, 121] on span "Export Menu" at bounding box center [1507, 122] width 89 height 13
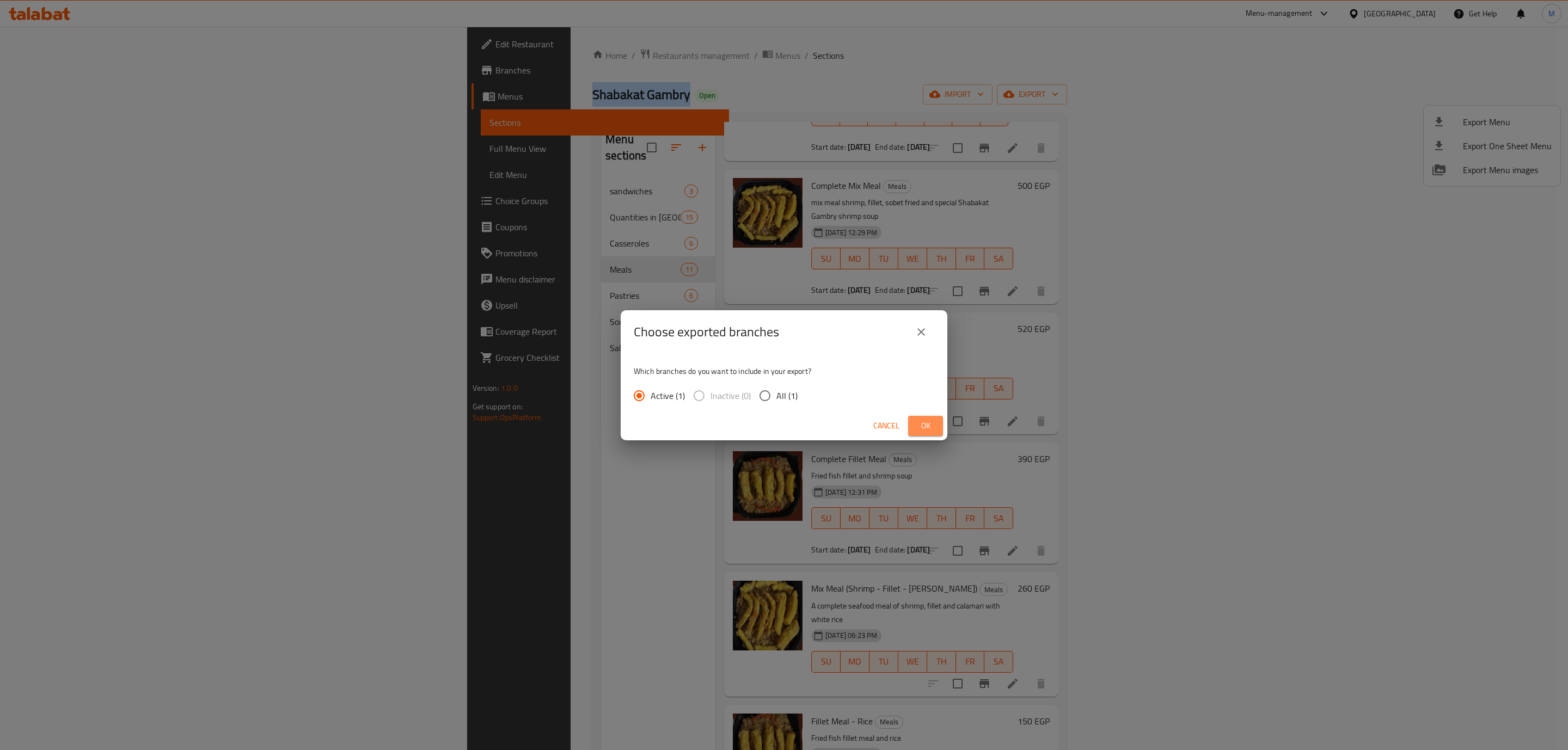
click at [918, 419] on span "Ok" at bounding box center [926, 426] width 17 height 14
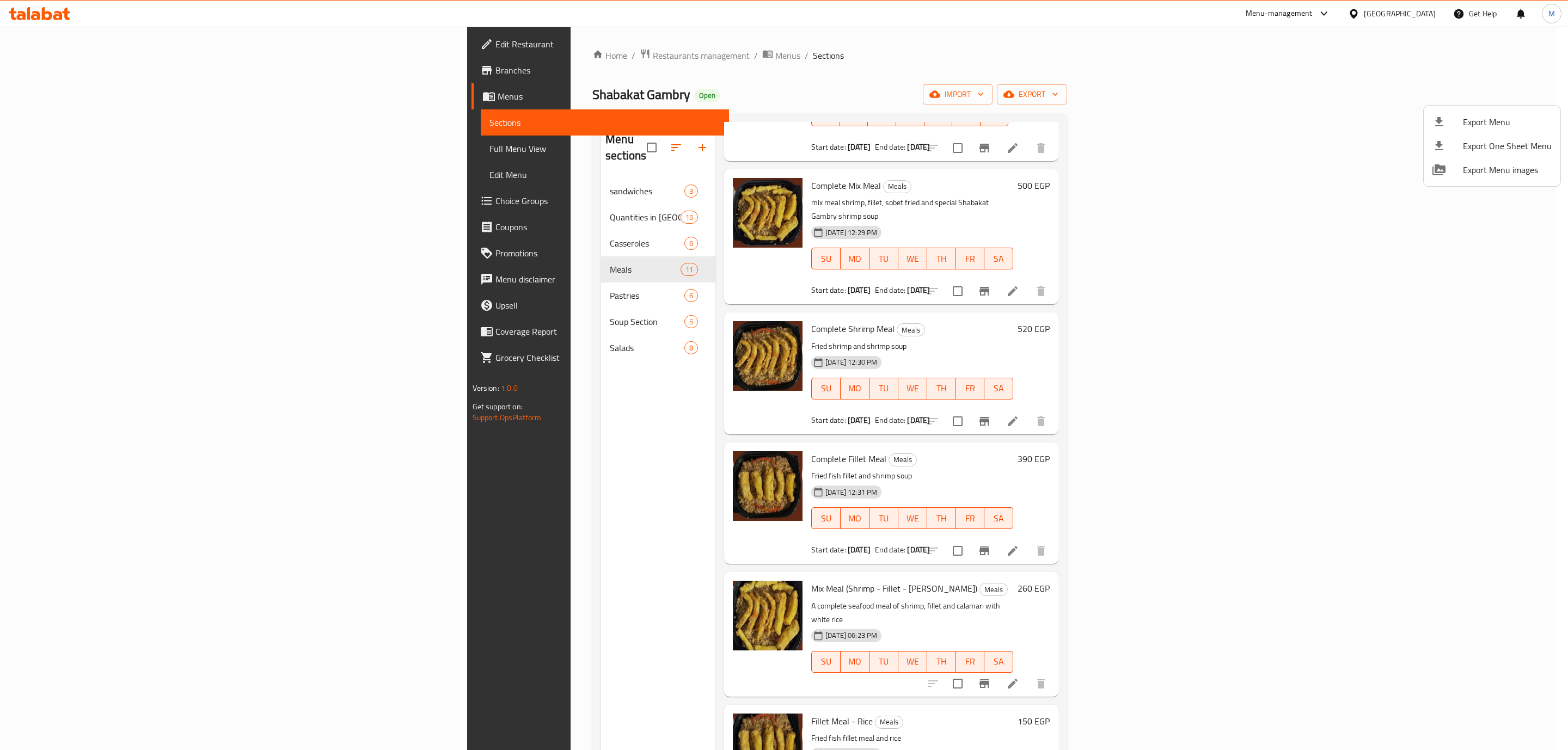
click at [1467, 508] on div at bounding box center [784, 375] width 1568 height 750
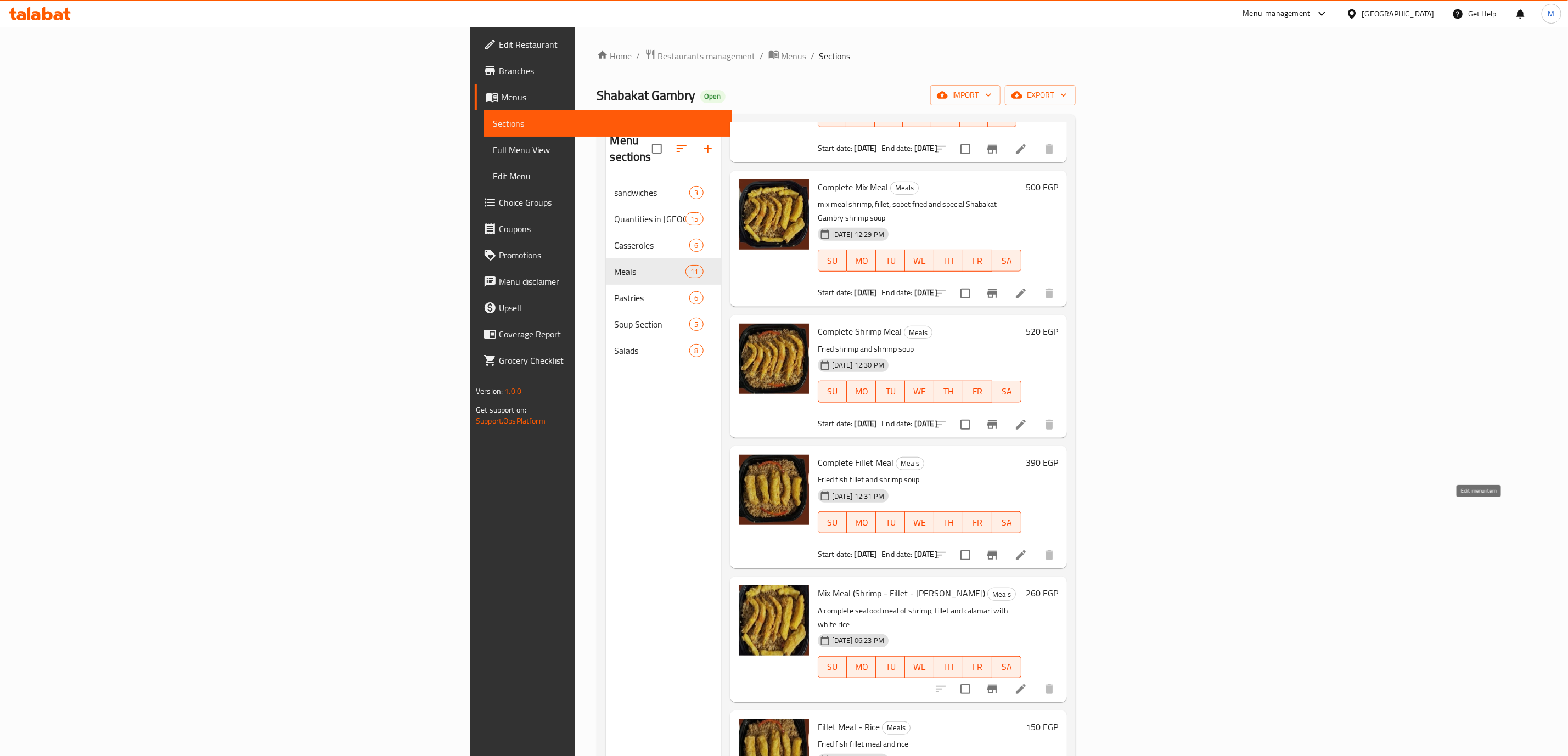
drag, startPoint x: 1475, startPoint y: 512, endPoint x: 1404, endPoint y: 446, distance: 96.9
click at [1026, 485] on div "[DATE] 12:31 PM SU MO TU WE TH FR SA" at bounding box center [919, 514] width 212 height 59
click at [943, 355] on div "[DATE] 12:30 PM SU MO TU WE TH FR SA" at bounding box center [919, 384] width 212 height 59
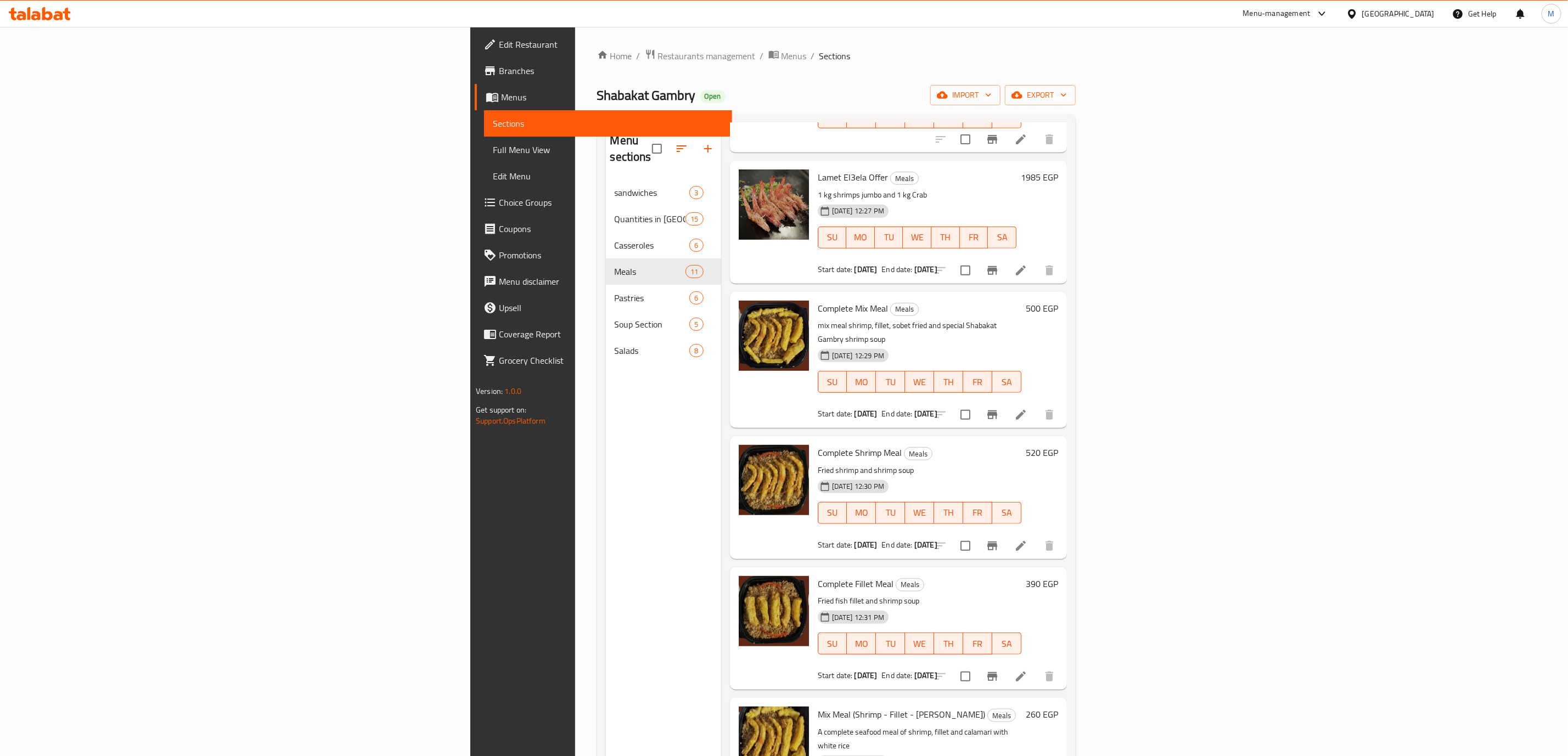
scroll to position [384, 0]
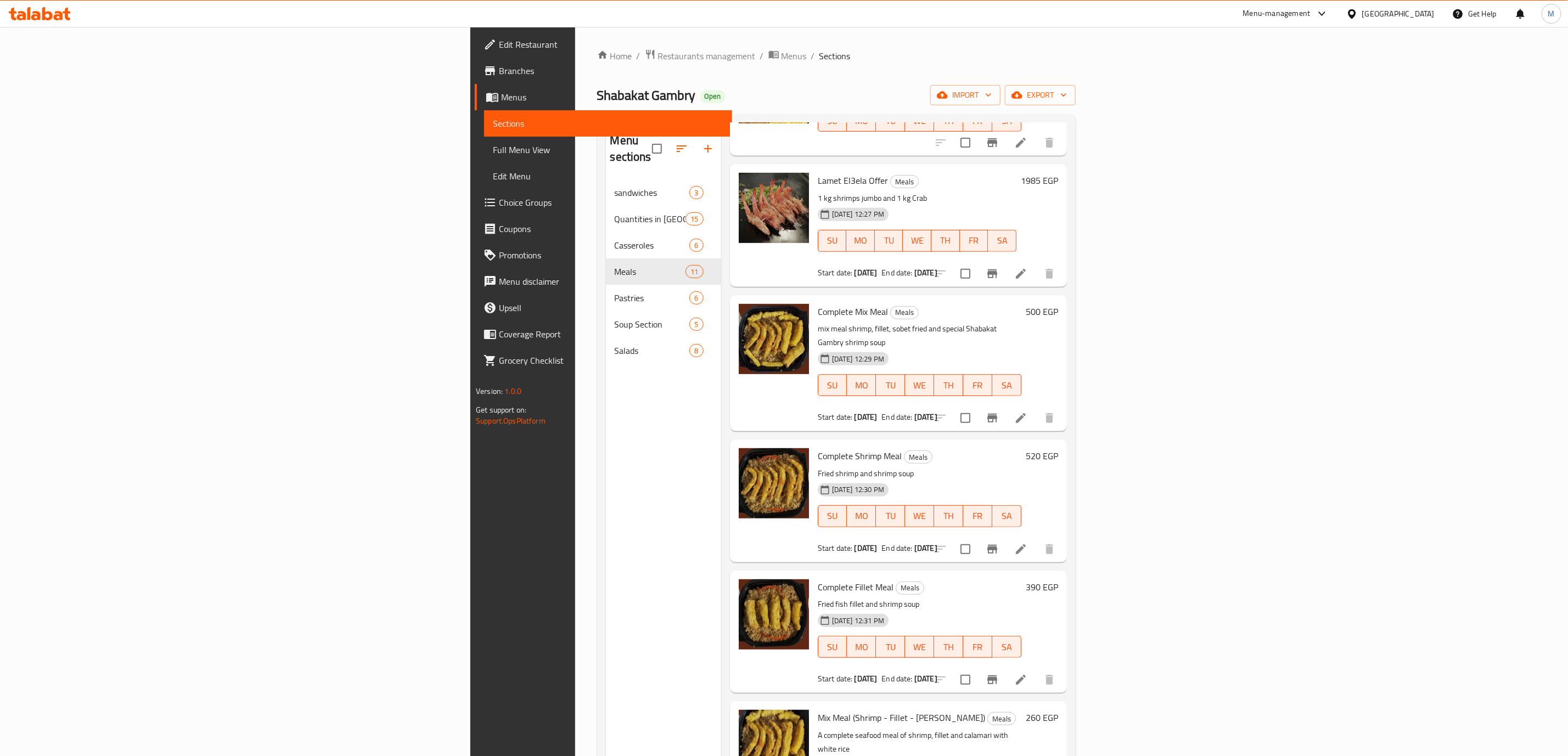
click at [818, 448] on span "Complete Shrimp Meal" at bounding box center [859, 456] width 84 height 17
copy h6 "Complete Shrimp Meal"
click at [818, 579] on span "Complete Fillet Meal" at bounding box center [856, 587] width 76 height 17
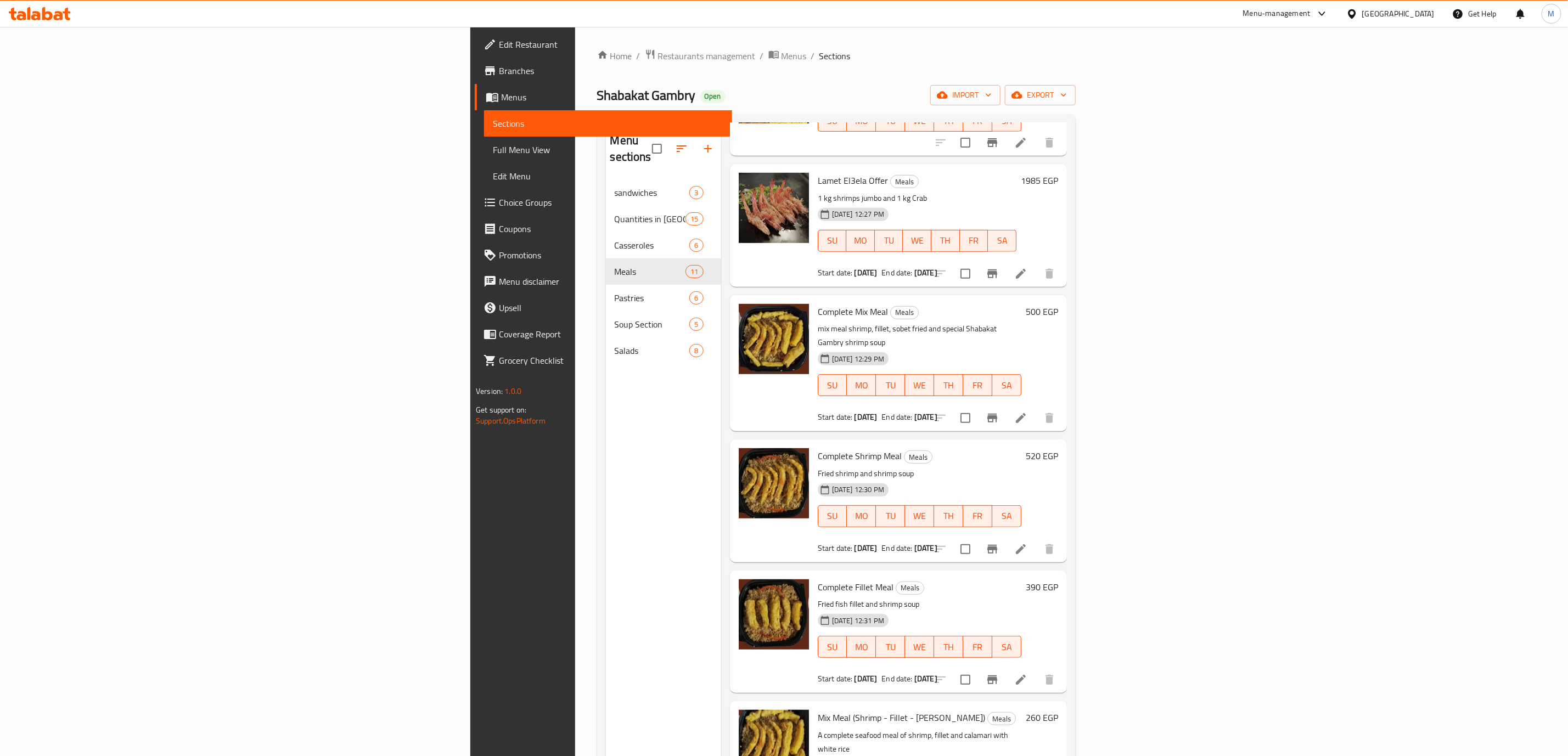
click at [818, 579] on span "Complete Fillet Meal" at bounding box center [856, 587] width 76 height 17
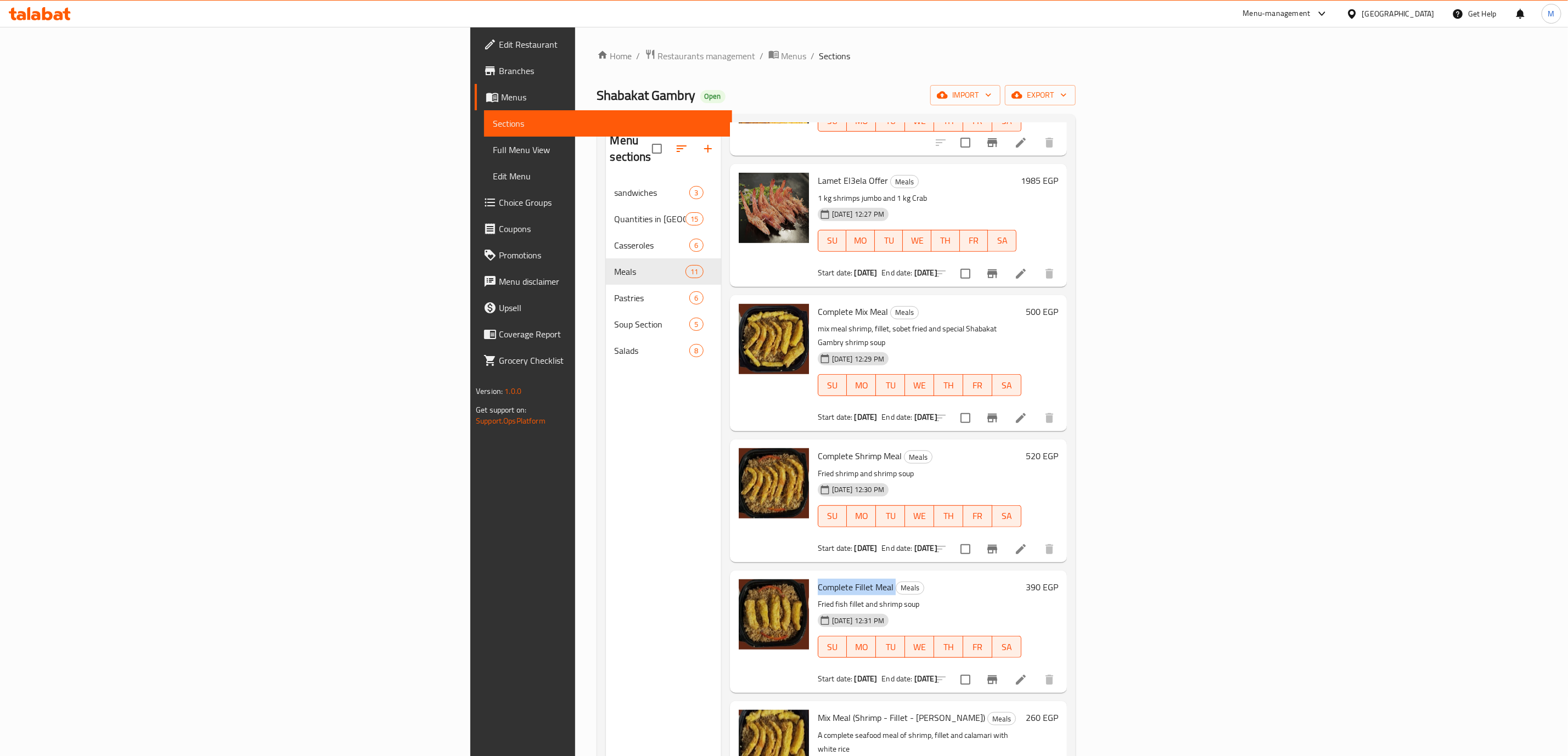
copy h6 "Complete Fillet Meal"
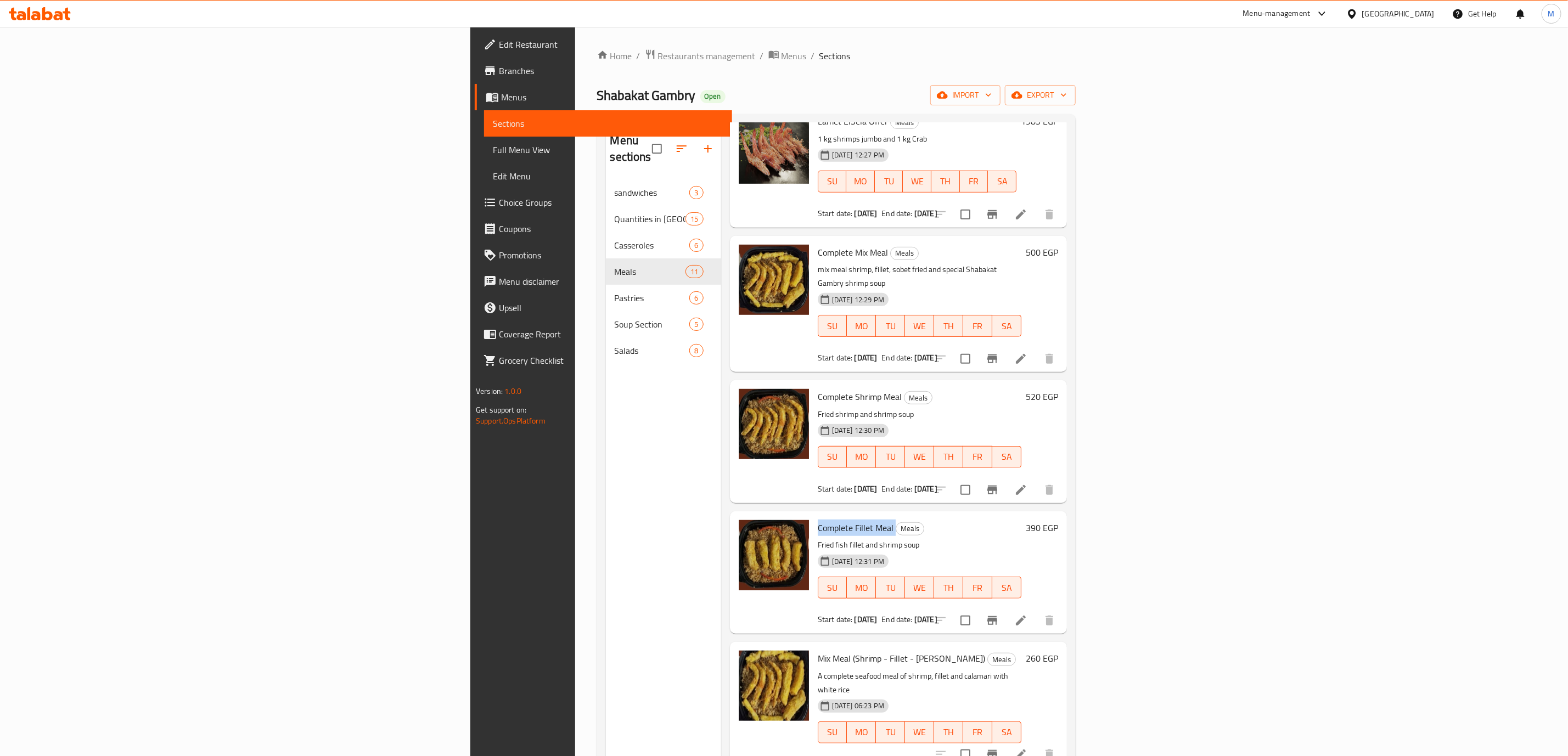
scroll to position [406, 0]
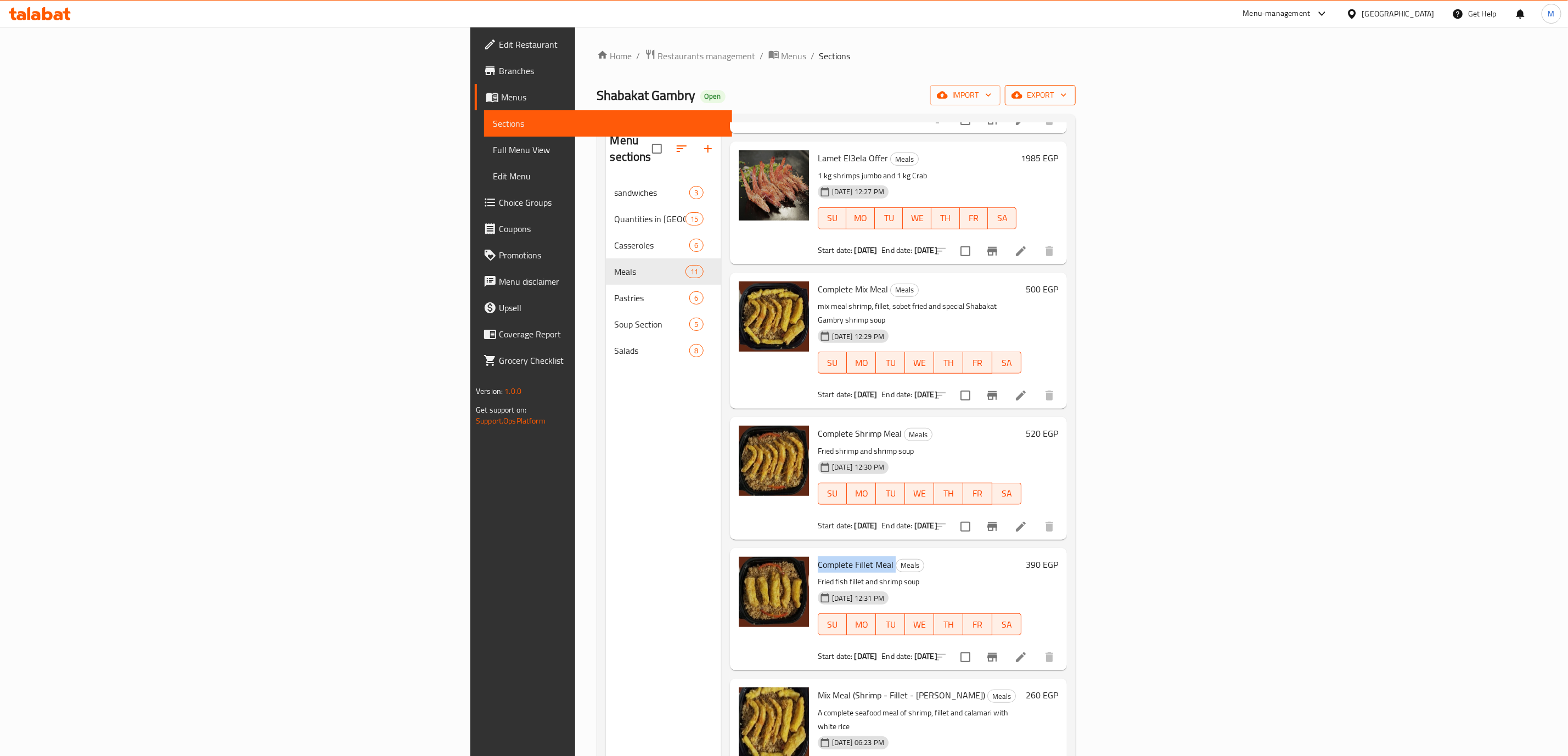
click at [1067, 98] on span "export" at bounding box center [1040, 95] width 53 height 14
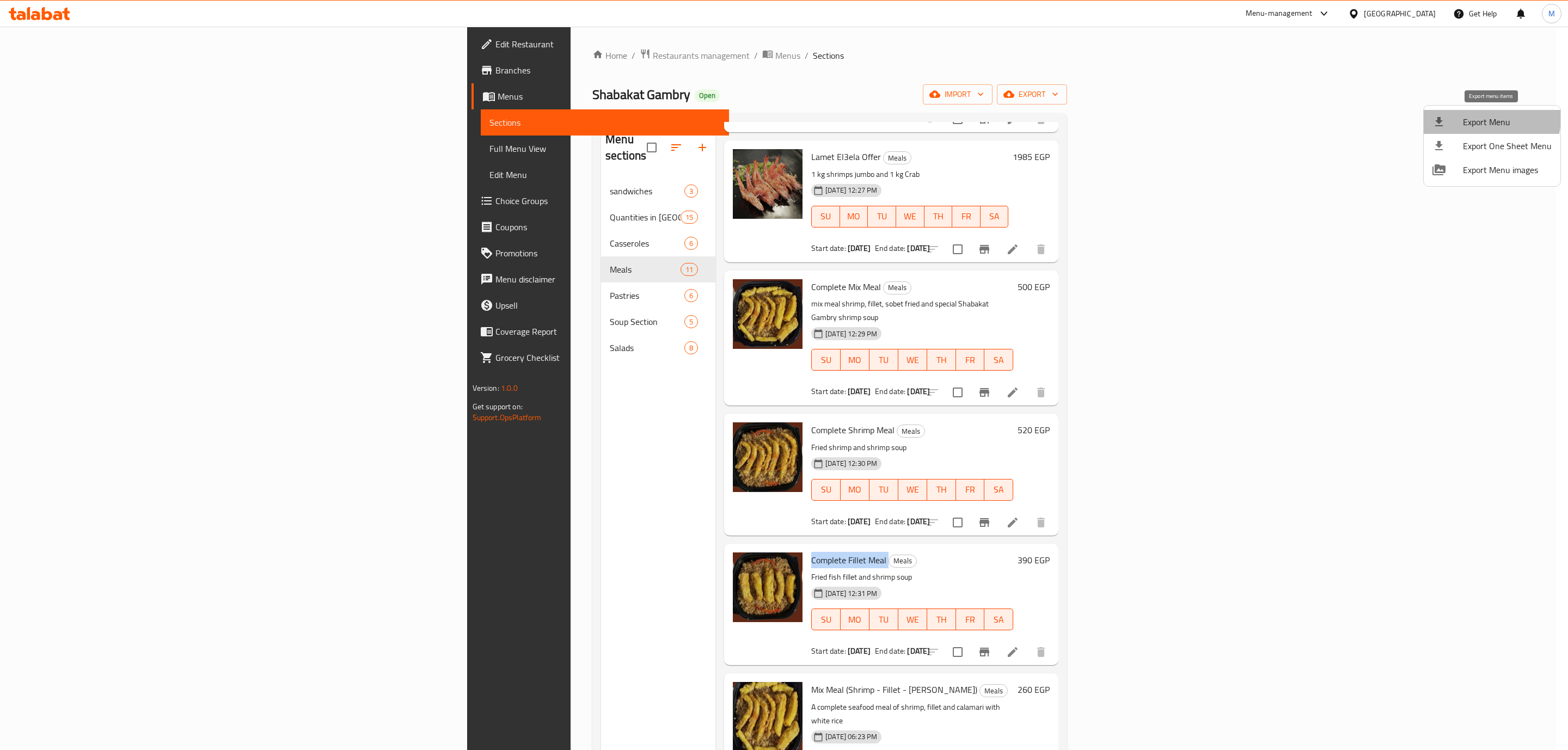
click at [1485, 117] on span "Export Menu" at bounding box center [1507, 122] width 89 height 13
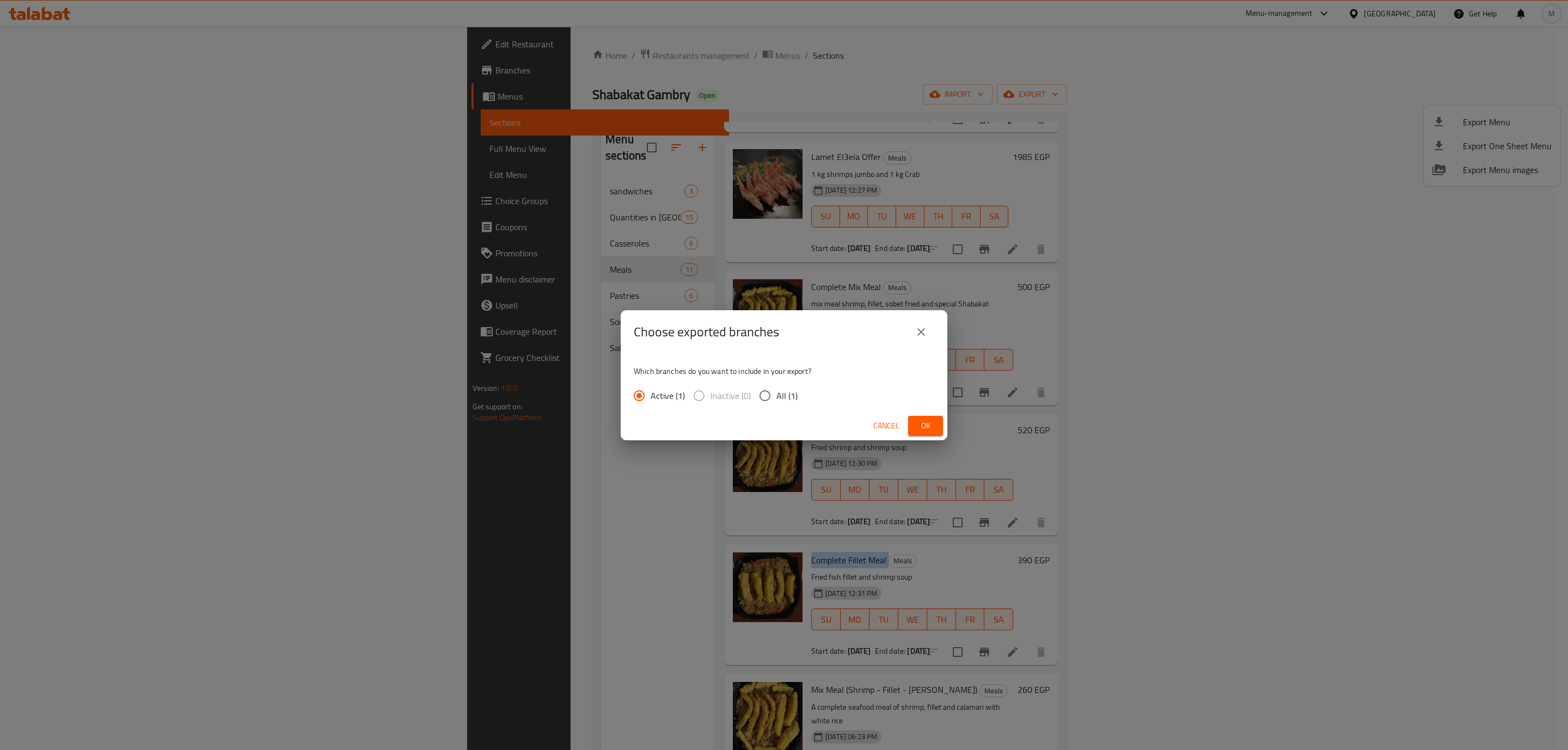
click at [934, 429] on span "Ok" at bounding box center [926, 426] width 17 height 14
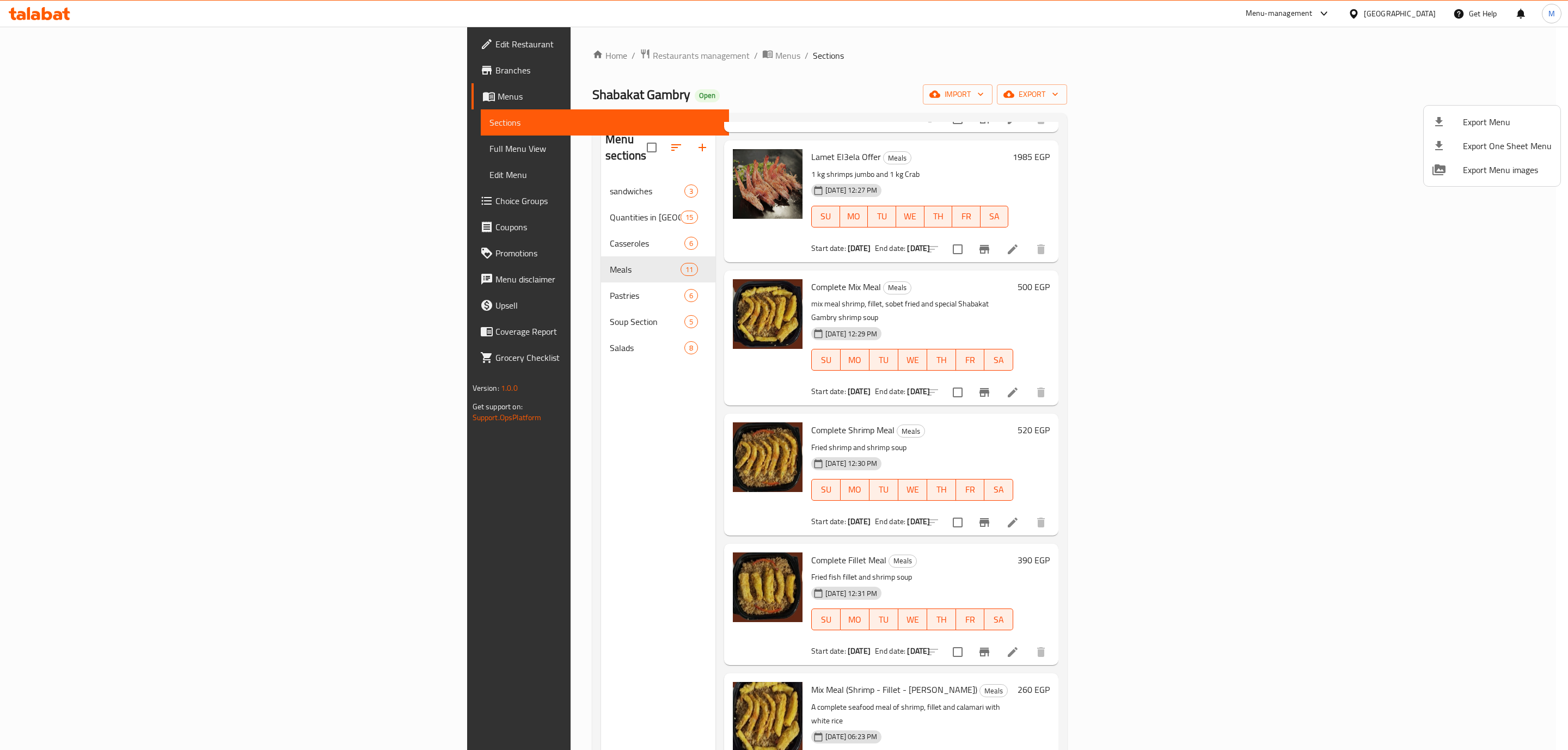
click at [734, 252] on div at bounding box center [784, 375] width 1568 height 750
click at [811, 279] on span "Complete Mix Meal" at bounding box center [846, 287] width 70 height 17
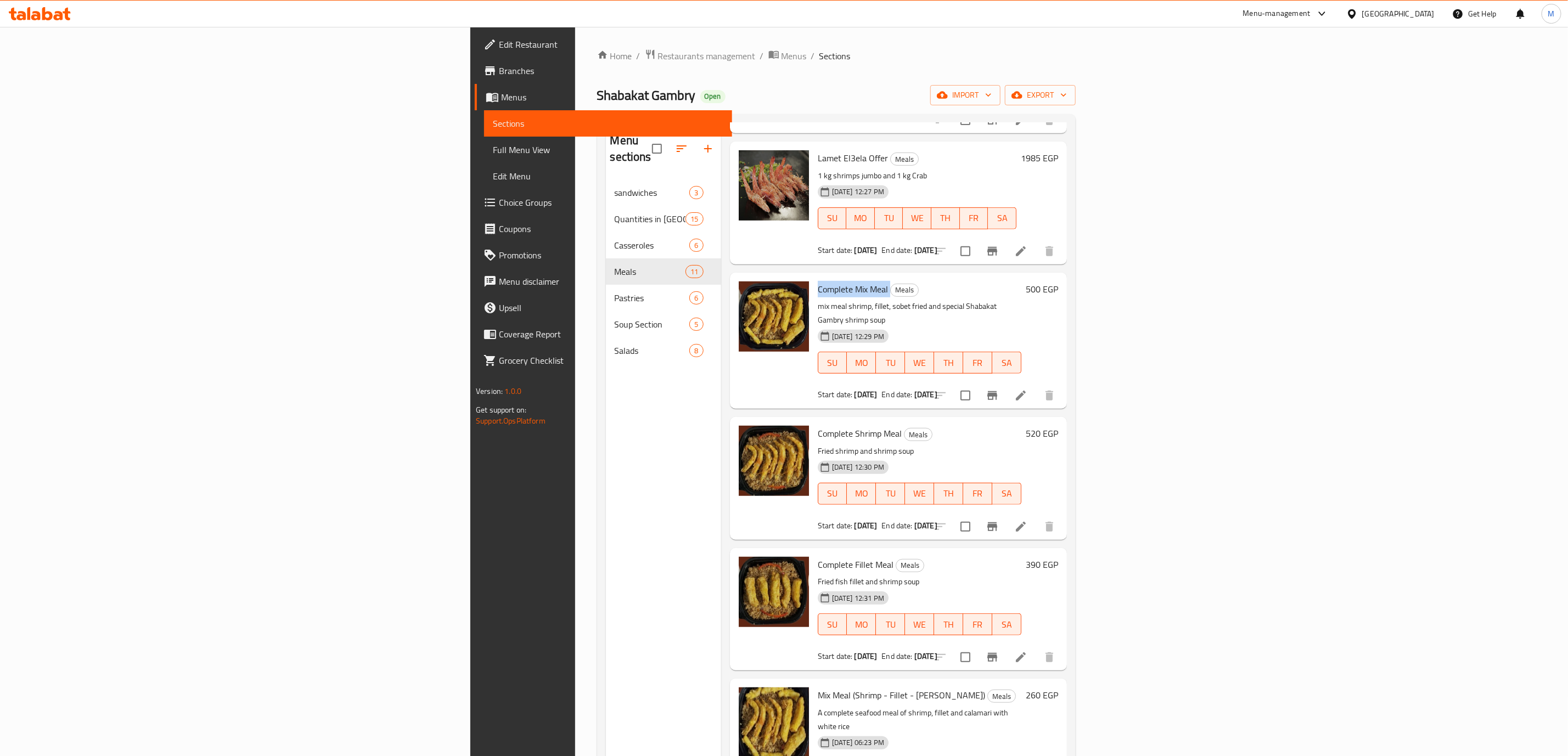
click at [818, 281] on span "Complete Mix Meal" at bounding box center [853, 289] width 70 height 17
copy h6 "Complete Mix Meal"
click at [1017, 169] on p "1 kg shrimps jumbo and 1 kg Crab" at bounding box center [917, 176] width 199 height 14
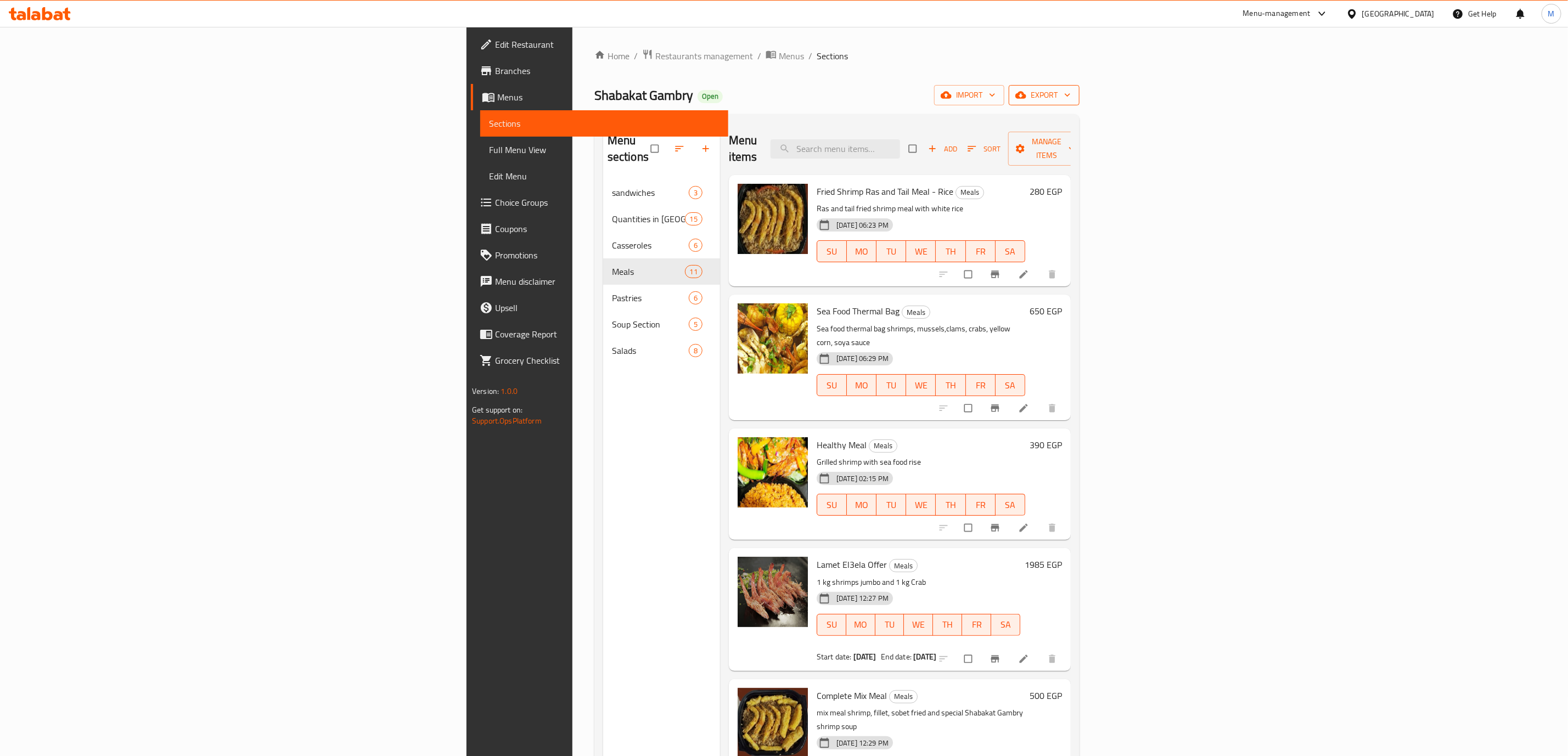
click at [1071, 99] on span "export" at bounding box center [1044, 95] width 53 height 14
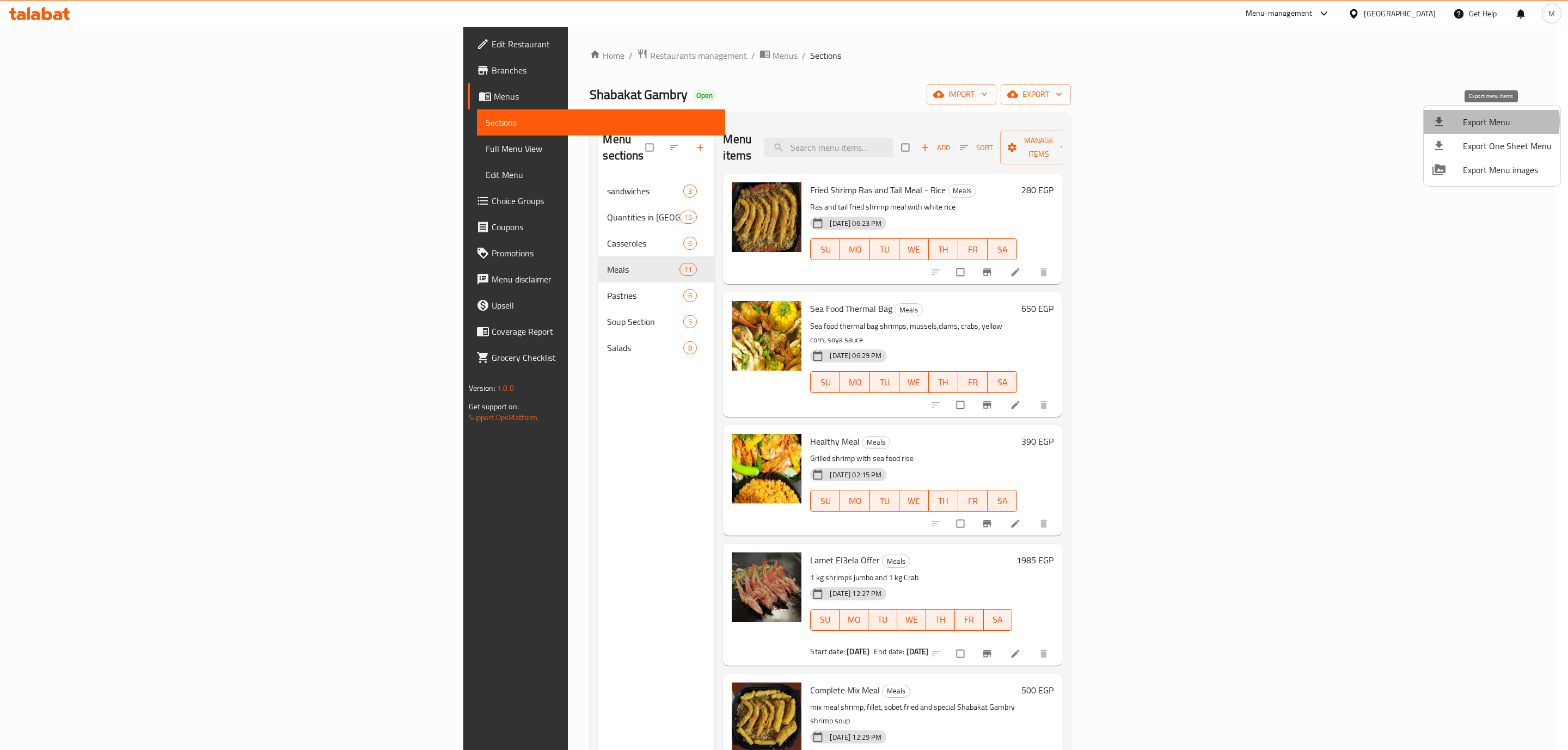
click at [1484, 121] on span "Export Menu" at bounding box center [1507, 122] width 89 height 13
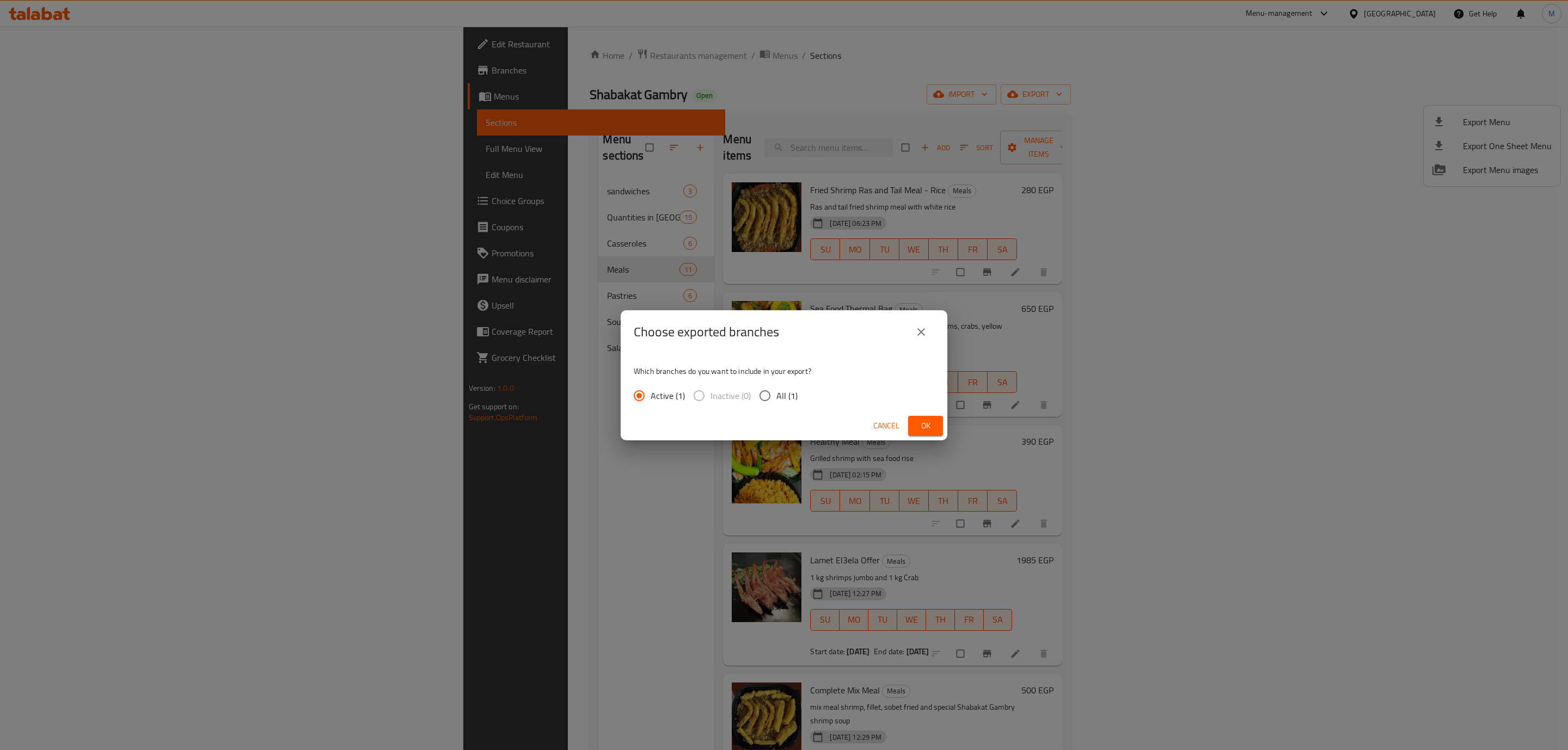
click at [938, 430] on button "Ok" at bounding box center [926, 426] width 35 height 20
